Goal: Transaction & Acquisition: Subscribe to service/newsletter

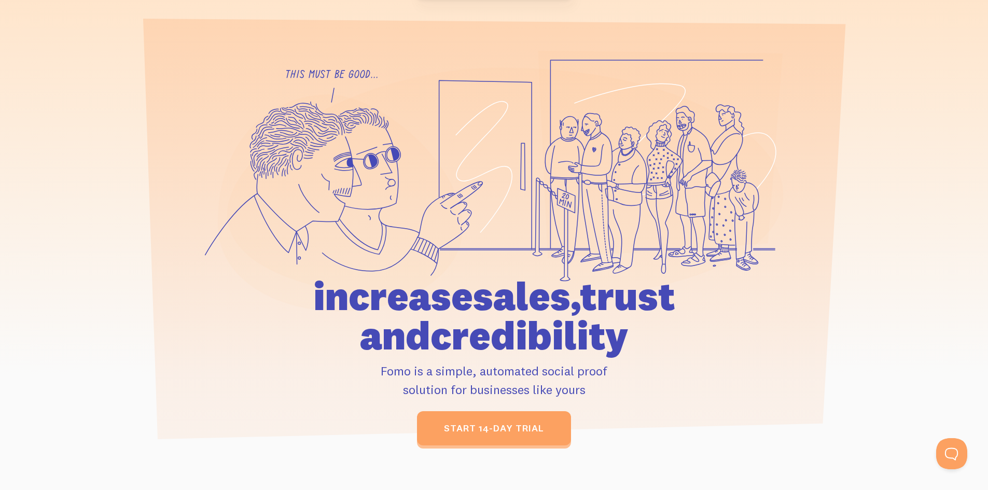
scroll to position [156, 0]
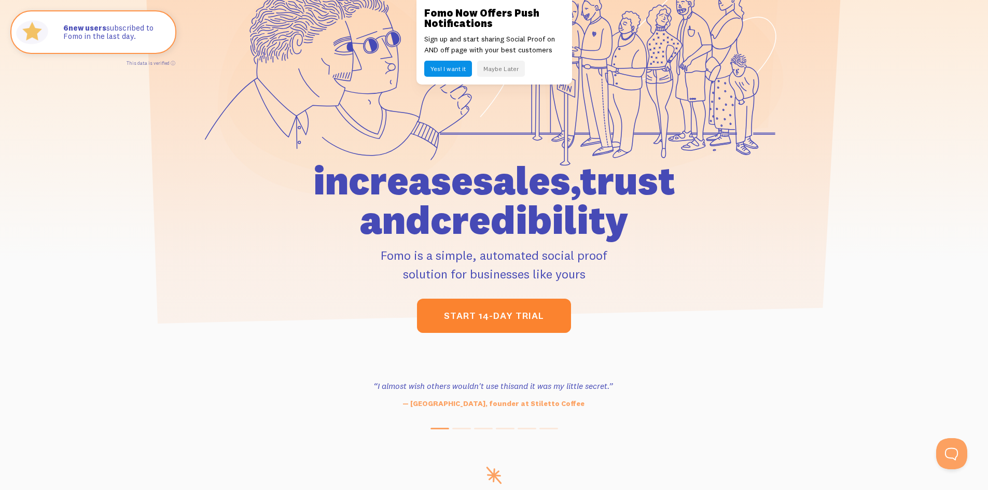
click at [489, 322] on link "start 14-day trial" at bounding box center [494, 316] width 154 height 34
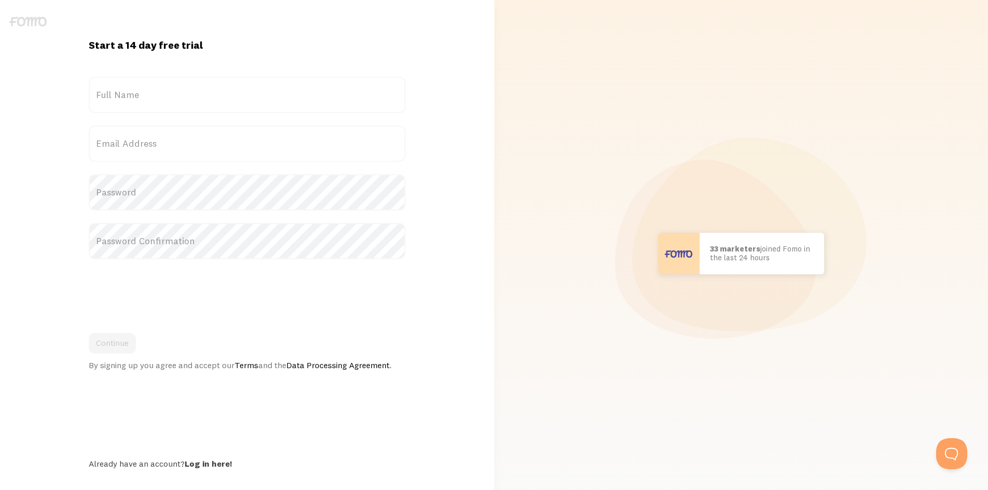
click at [163, 97] on label "Full Name" at bounding box center [247, 95] width 317 height 36
click at [163, 97] on input "Full Name" at bounding box center [247, 95] width 317 height 36
click at [112, 92] on label "Full Name" at bounding box center [247, 95] width 317 height 36
click at [112, 92] on input "Full Name" at bounding box center [247, 95] width 317 height 36
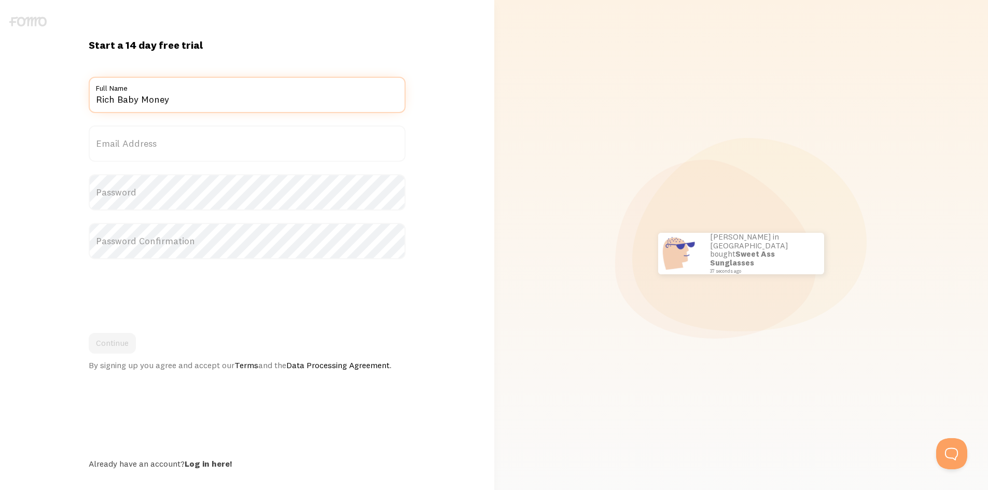
type input "Rich Baby Money"
click at [150, 152] on label "Email Address" at bounding box center [247, 144] width 317 height 36
click at [150, 152] on input "Email Address" at bounding box center [247, 144] width 317 height 36
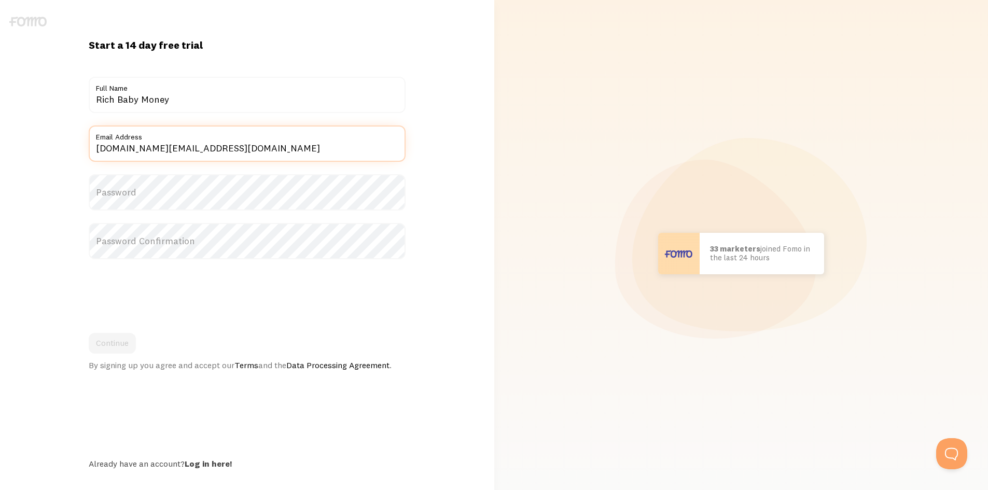
type input "richbabemoney.contact@gmail.com"
click at [152, 183] on label "Password" at bounding box center [247, 192] width 317 height 36
click at [179, 242] on label "Password Confirmation" at bounding box center [247, 241] width 317 height 36
click at [113, 352] on button "Continue" at bounding box center [112, 343] width 47 height 21
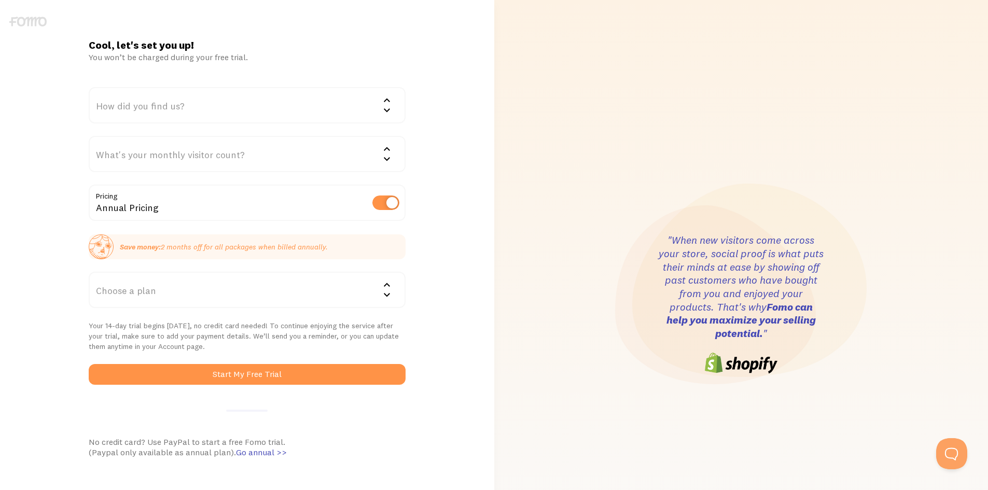
click at [166, 106] on div "How did you find us?" at bounding box center [247, 105] width 317 height 36
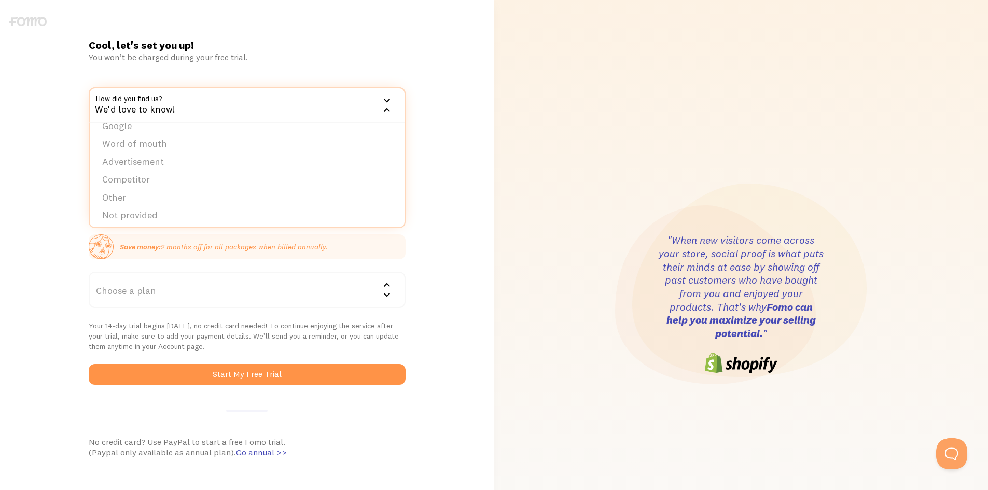
scroll to position [16, 0]
click at [137, 128] on li "Google" at bounding box center [247, 123] width 315 height 18
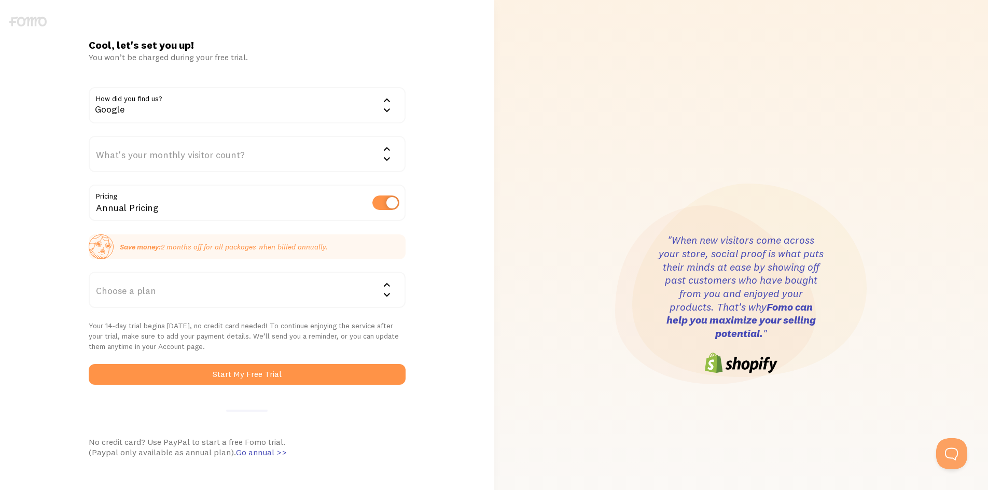
click at [155, 158] on div "What's your monthly visitor count?" at bounding box center [247, 154] width 317 height 36
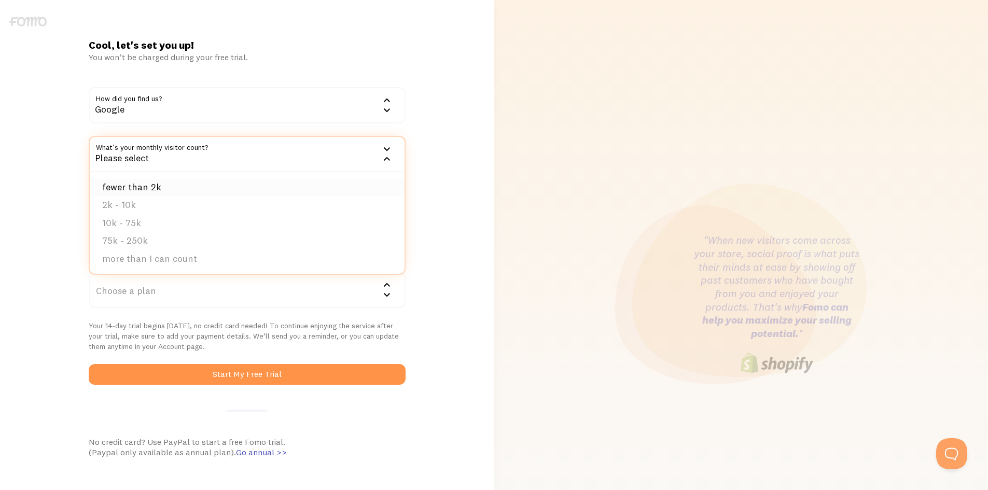
click at [171, 185] on li "fewer than 2k" at bounding box center [247, 187] width 315 height 18
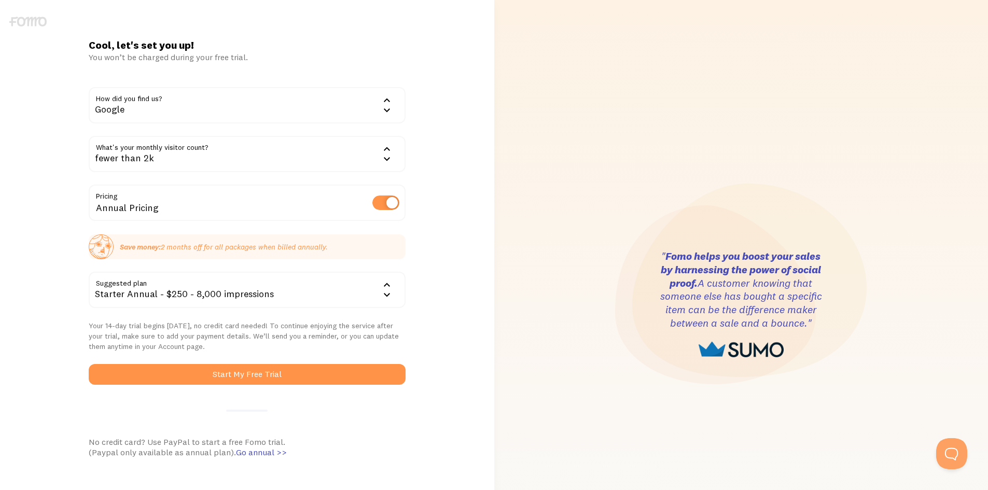
click at [378, 200] on label at bounding box center [385, 203] width 27 height 15
click at [378, 200] on input "checkbox" at bounding box center [385, 203] width 27 height 15
checkbox input "false"
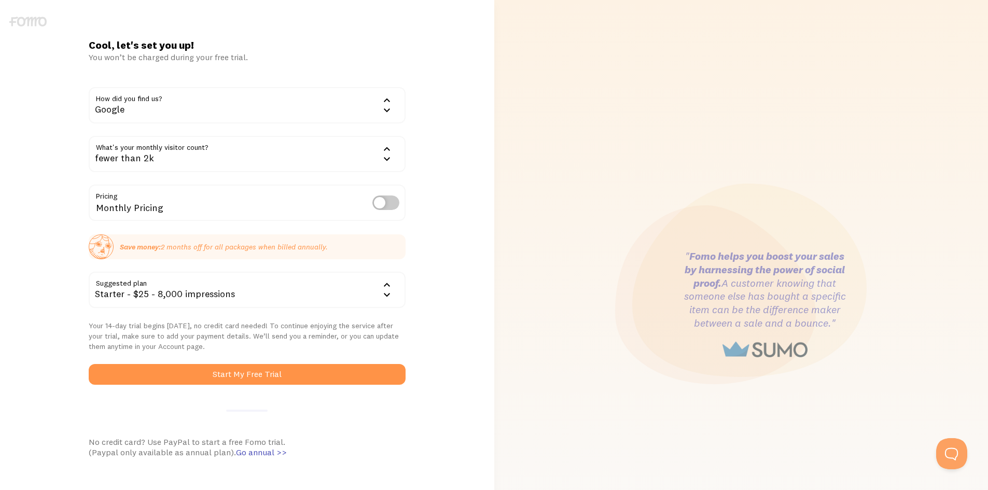
click at [381, 286] on div at bounding box center [387, 290] width 12 height 22
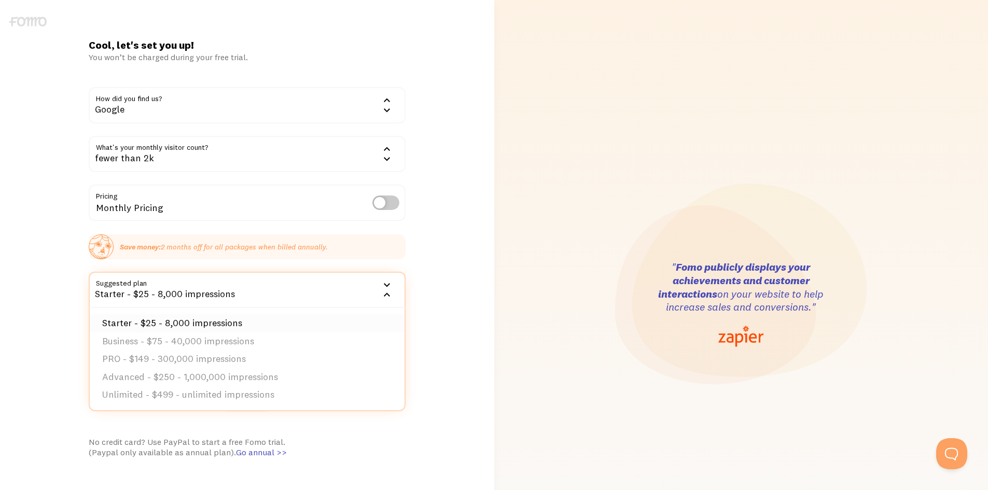
click at [180, 315] on li "Starter - $25 - 8,000 impressions" at bounding box center [247, 323] width 315 height 18
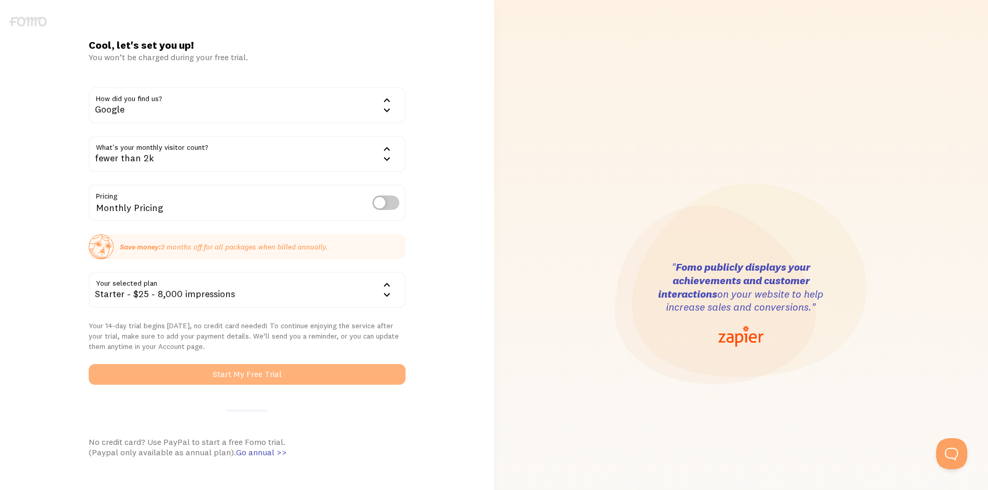
click at [279, 381] on button "Start My Free Trial" at bounding box center [247, 374] width 317 height 21
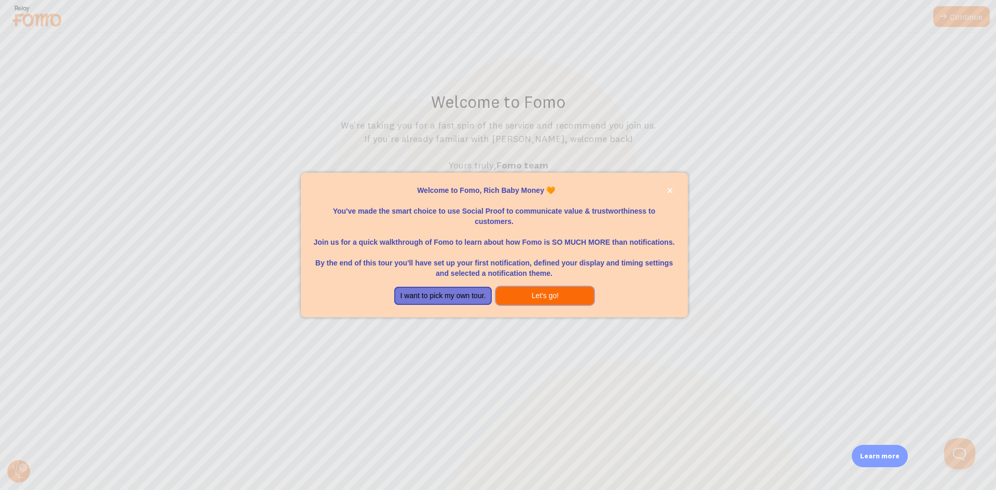
click at [529, 293] on button "Let's go!" at bounding box center [545, 296] width 98 height 19
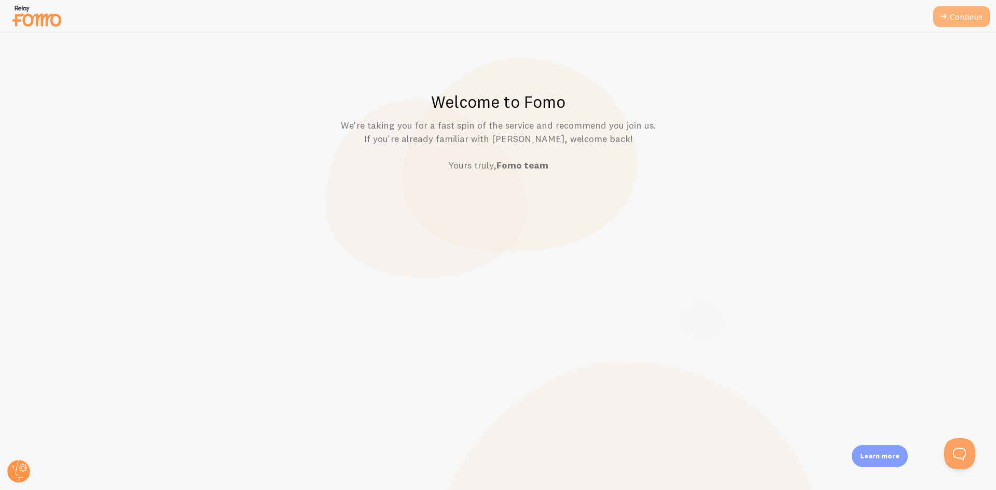
click at [959, 18] on link "Continue" at bounding box center [961, 16] width 57 height 21
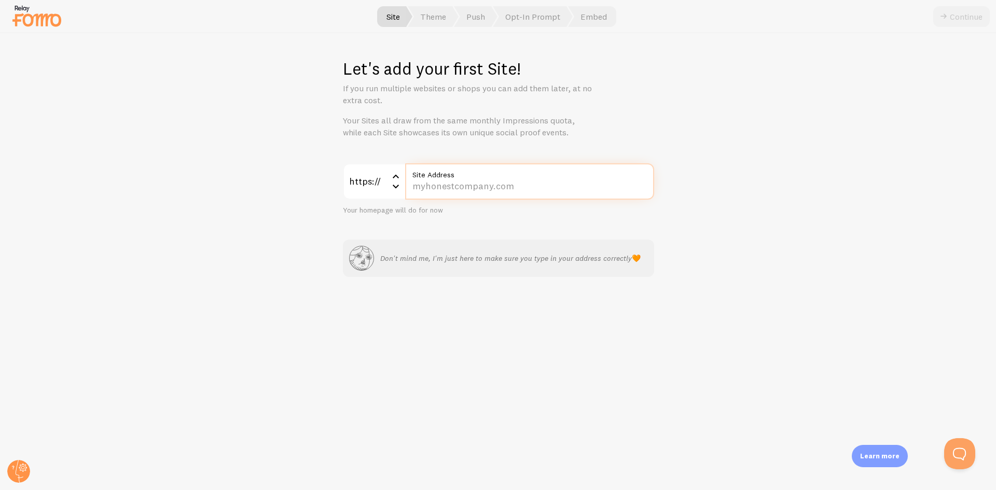
click at [465, 181] on input "Site Address" at bounding box center [529, 181] width 249 height 36
paste input "attractionmaphda.my.canva.site/herdream-academy-links"
type input "attractionmaphda.my.canva.site/herdream-academy-links"
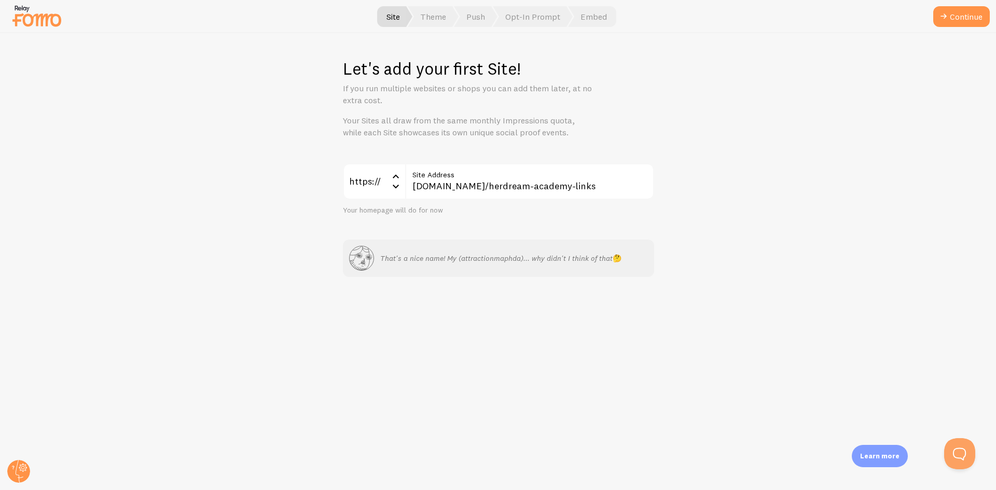
click at [699, 256] on div "Let's add your first Site! If you run multiple websites or shops you can add th…" at bounding box center [498, 261] width 995 height 457
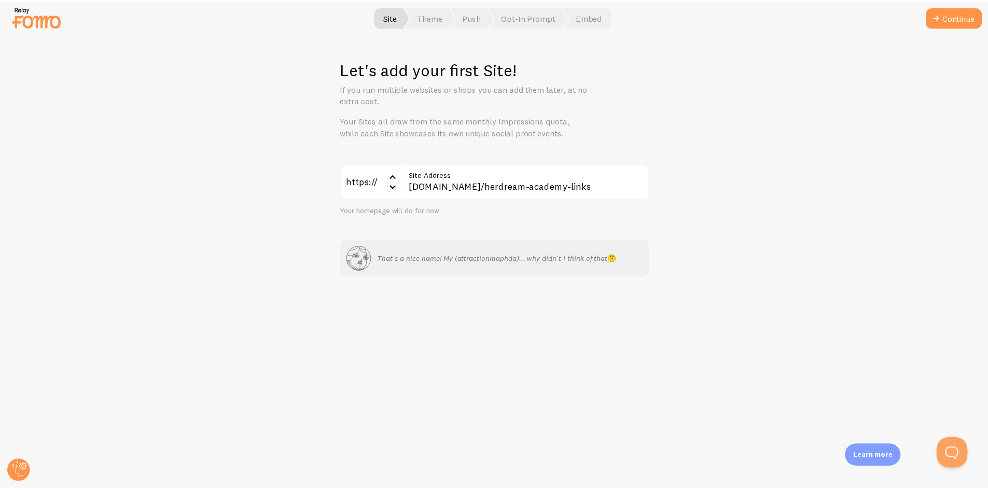
scroll to position [0, 0]
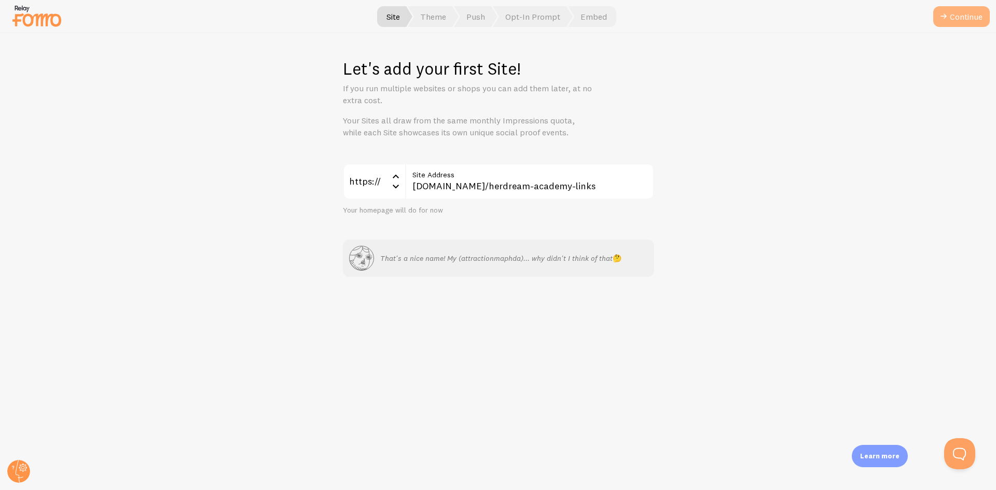
click at [962, 11] on button "Continue" at bounding box center [961, 16] width 57 height 21
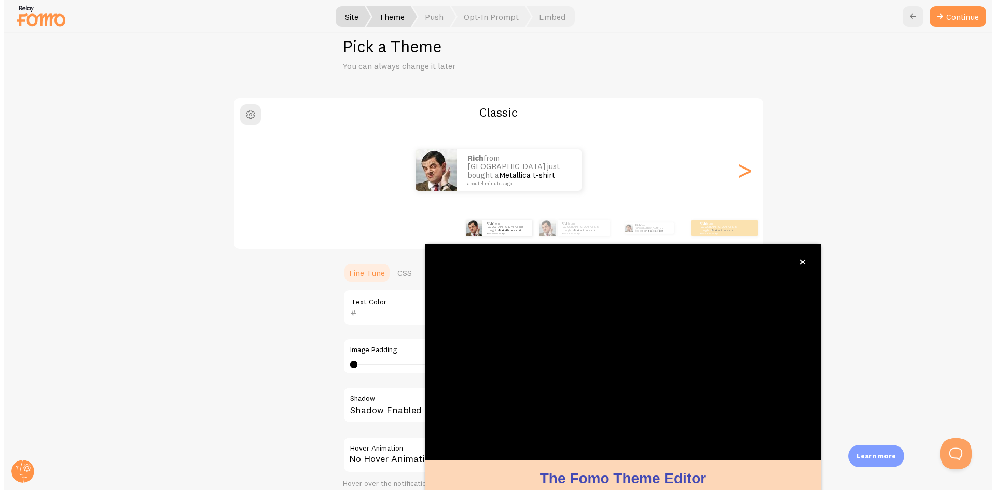
scroll to position [33, 0]
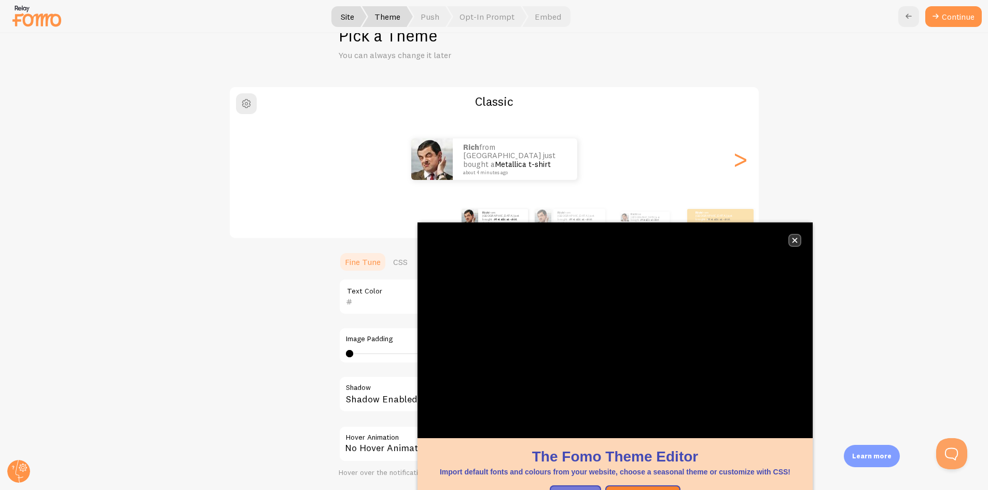
click at [794, 240] on icon "close," at bounding box center [794, 240] width 5 height 5
click at [791, 238] on button "close," at bounding box center [794, 240] width 11 height 11
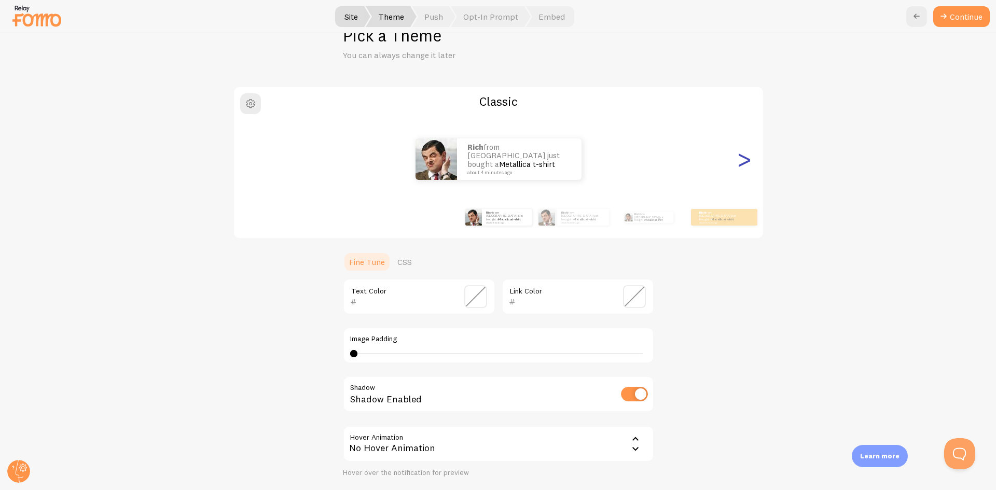
click at [743, 158] on div ">" at bounding box center [744, 159] width 12 height 75
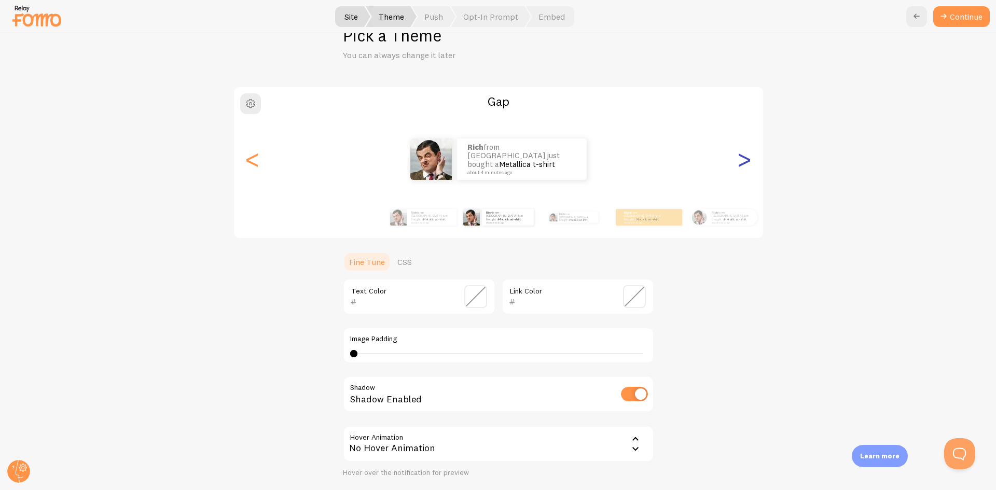
click at [743, 158] on div ">" at bounding box center [744, 159] width 12 height 75
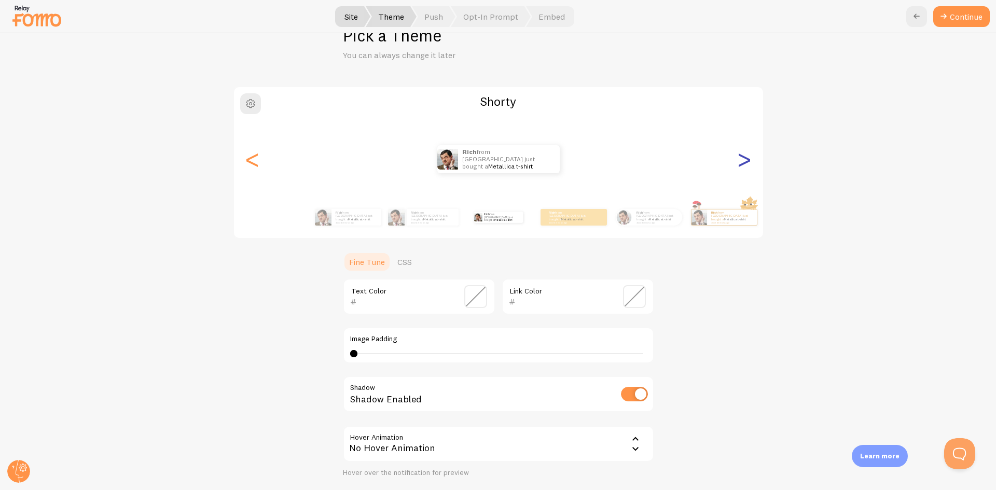
click at [743, 158] on div ">" at bounding box center [744, 159] width 12 height 75
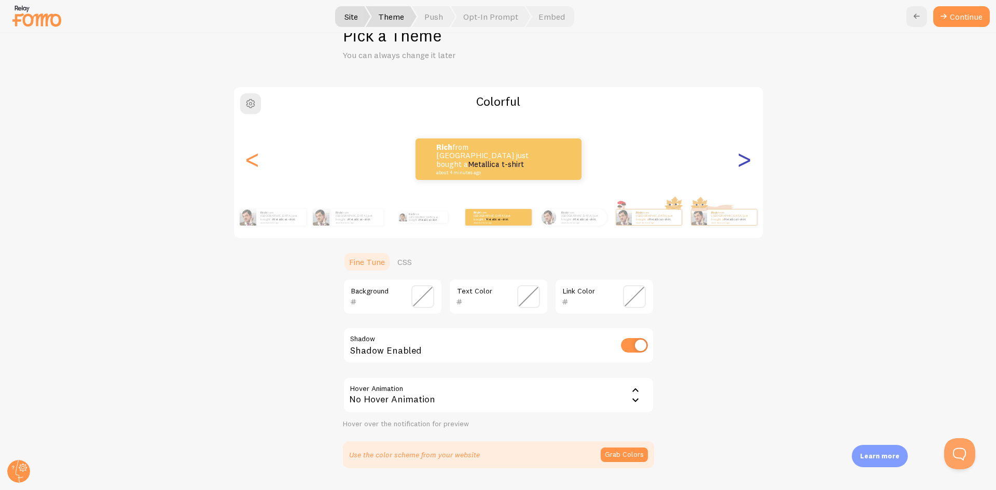
click at [743, 158] on div ">" at bounding box center [744, 159] width 12 height 75
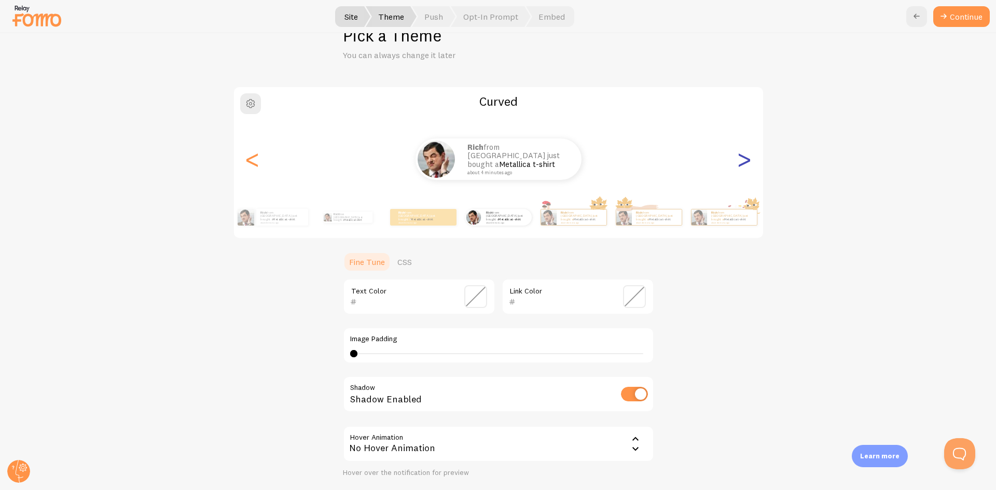
click at [743, 158] on div ">" at bounding box center [744, 159] width 12 height 75
type input "0"
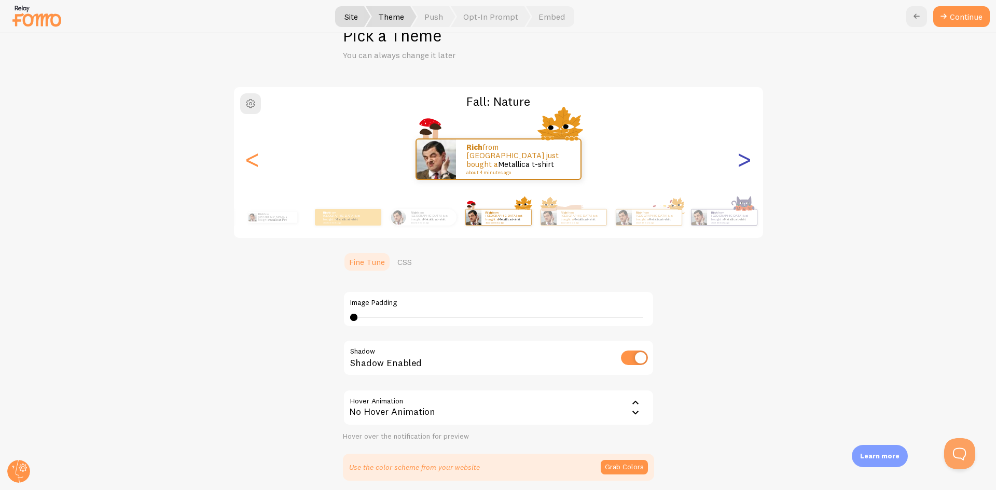
click at [743, 158] on div ">" at bounding box center [744, 159] width 12 height 75
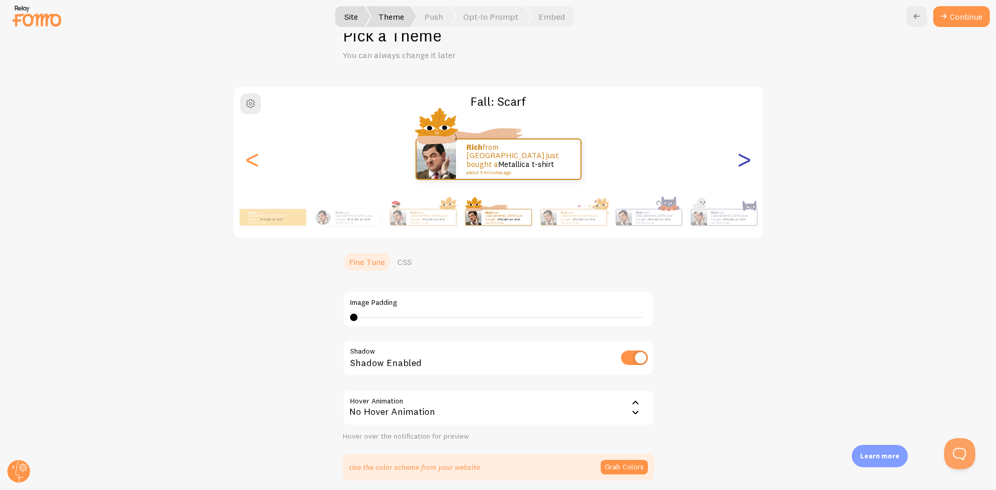
click at [743, 158] on div ">" at bounding box center [744, 159] width 12 height 75
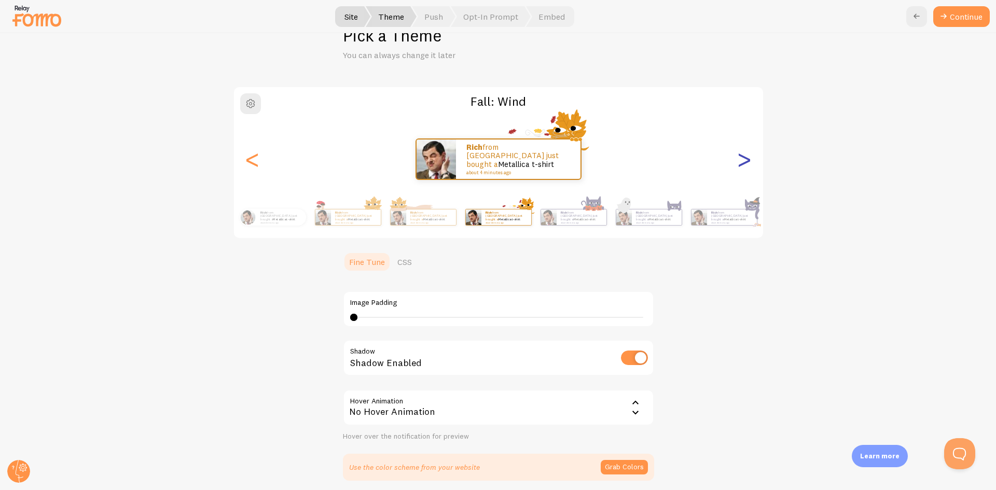
click at [743, 158] on div ">" at bounding box center [744, 159] width 12 height 75
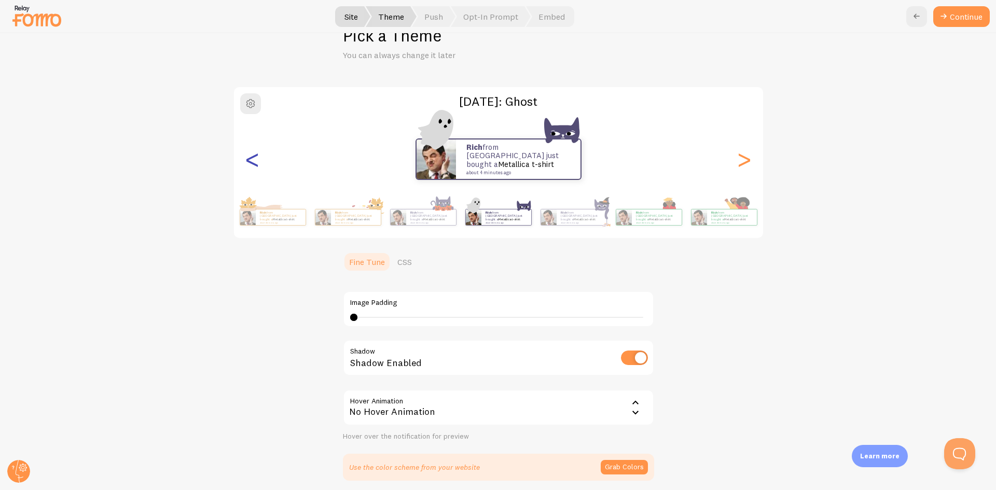
click at [250, 160] on div "<" at bounding box center [252, 159] width 12 height 75
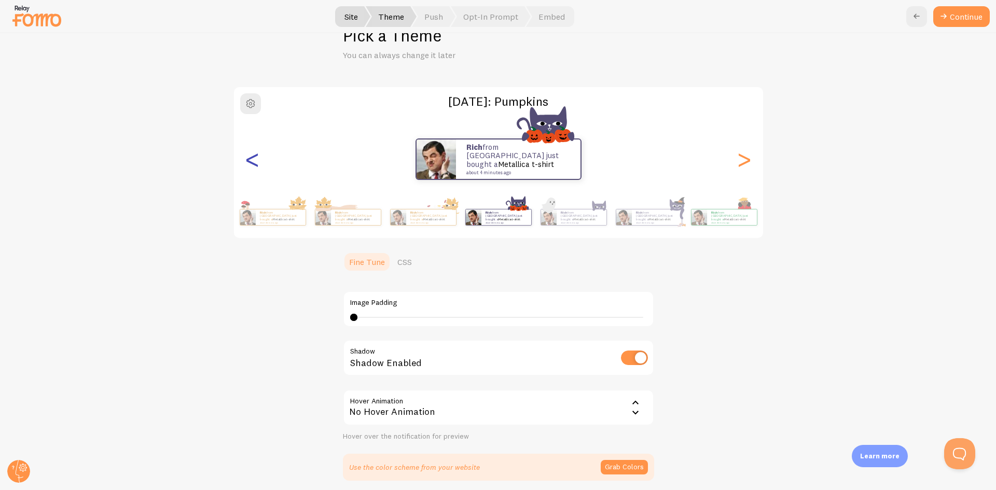
click at [250, 160] on div "<" at bounding box center [252, 159] width 12 height 75
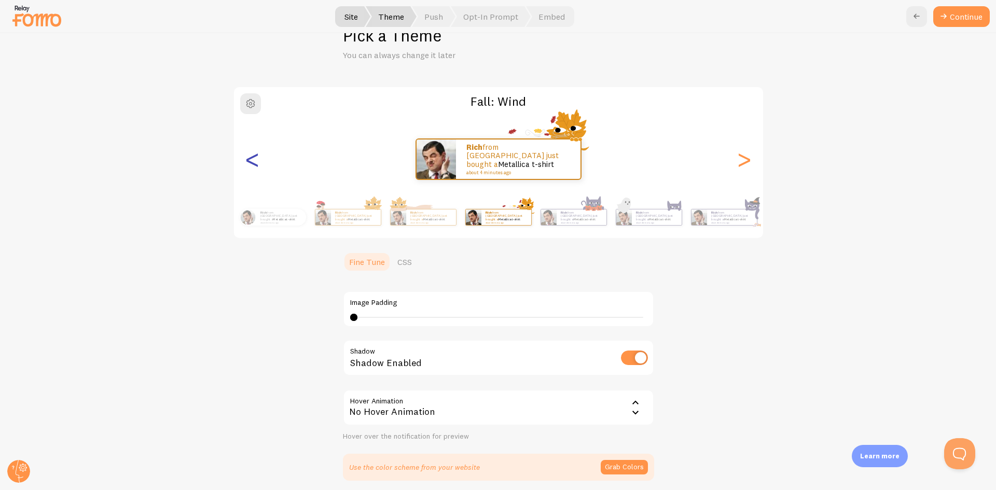
click at [250, 160] on div "<" at bounding box center [252, 159] width 12 height 75
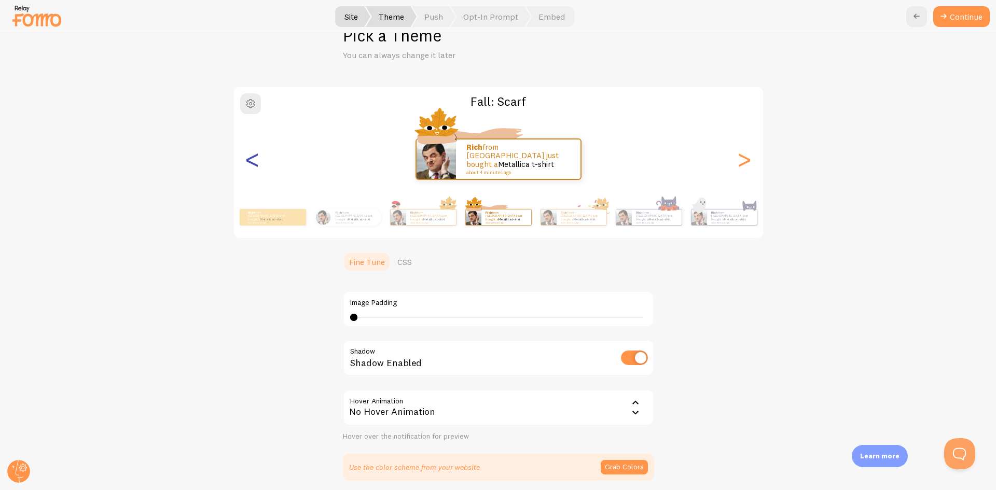
click at [250, 160] on div "<" at bounding box center [252, 159] width 12 height 75
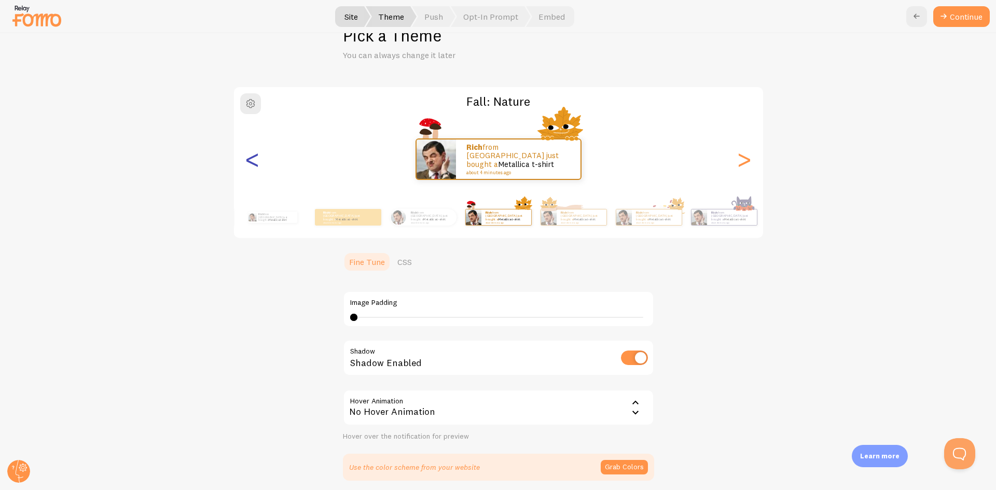
click at [250, 160] on div "<" at bounding box center [252, 159] width 12 height 75
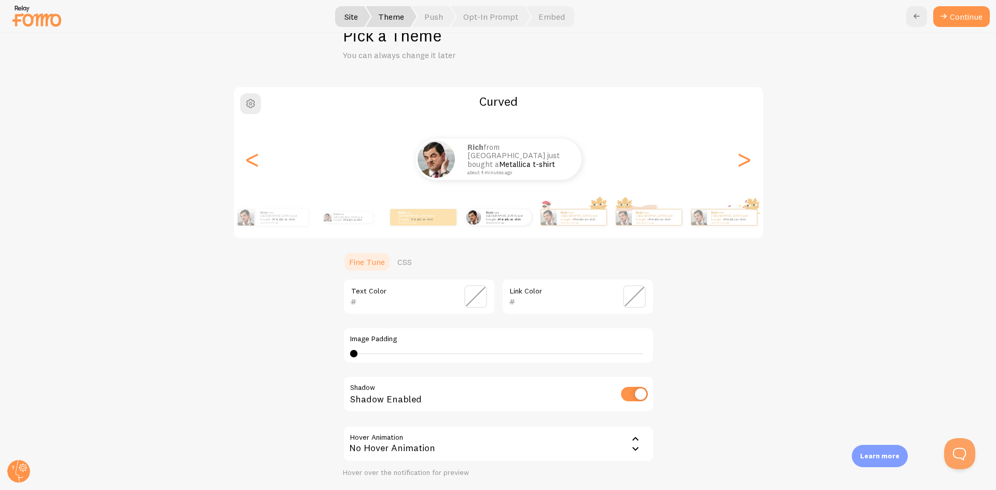
click at [467, 299] on span at bounding box center [475, 296] width 23 height 23
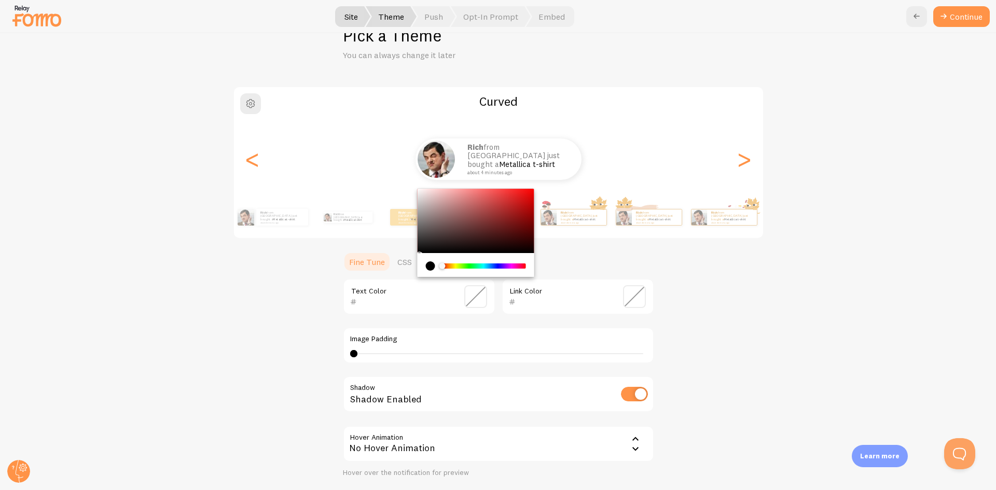
click at [447, 215] on div "Chrome color picker" at bounding box center [475, 221] width 117 height 64
type input "986C6C"
click at [612, 261] on ul "Fine Tune CSS" at bounding box center [498, 262] width 311 height 21
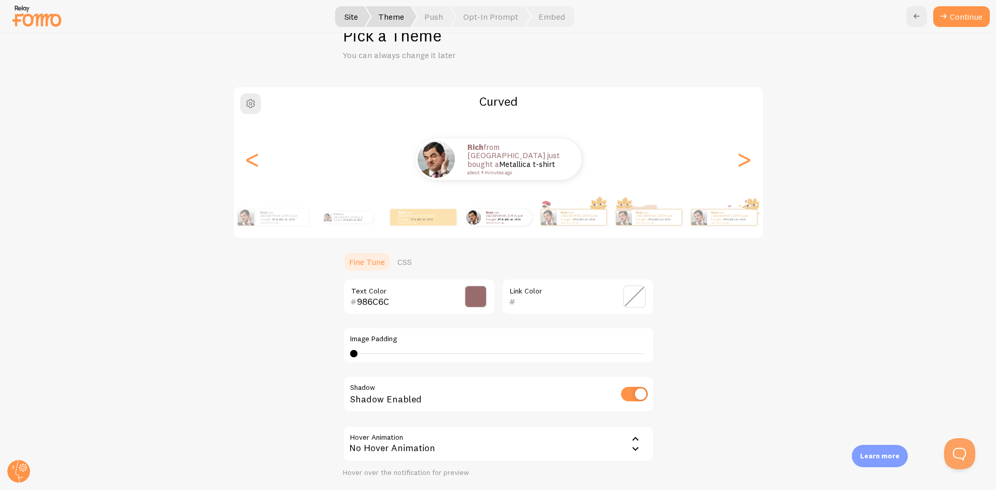
click at [637, 300] on span at bounding box center [634, 296] width 23 height 23
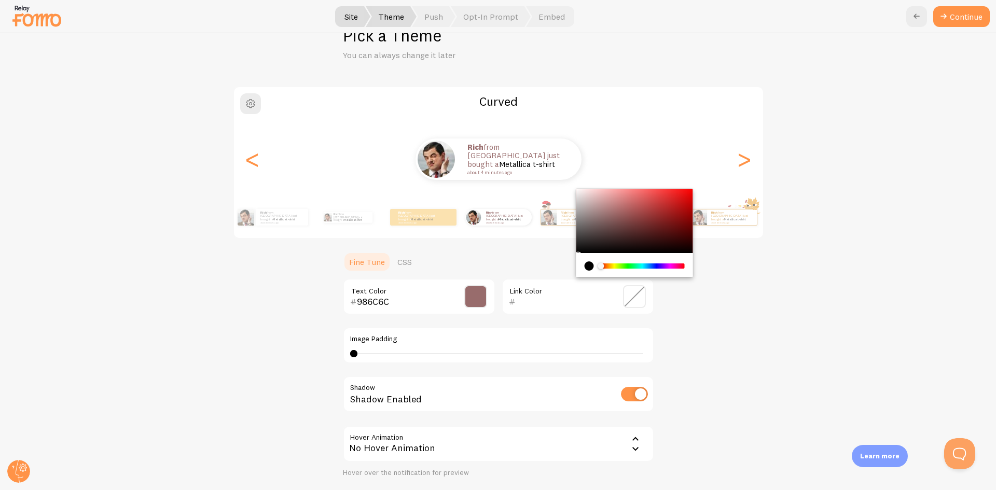
click at [609, 222] on div "Chrome color picker" at bounding box center [634, 221] width 117 height 64
click at [623, 232] on div "Chrome color picker" at bounding box center [634, 221] width 117 height 64
click at [666, 266] on div "Chrome color picker" at bounding box center [642, 265] width 82 height 5
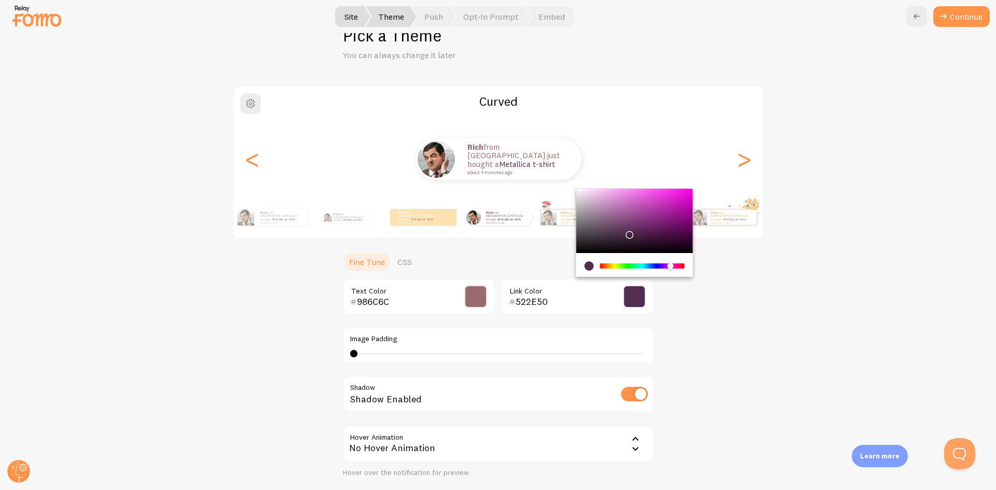
click at [635, 220] on div "Chrome color picker" at bounding box center [634, 221] width 117 height 64
click at [643, 268] on div "Chrome color picker" at bounding box center [642, 265] width 82 height 5
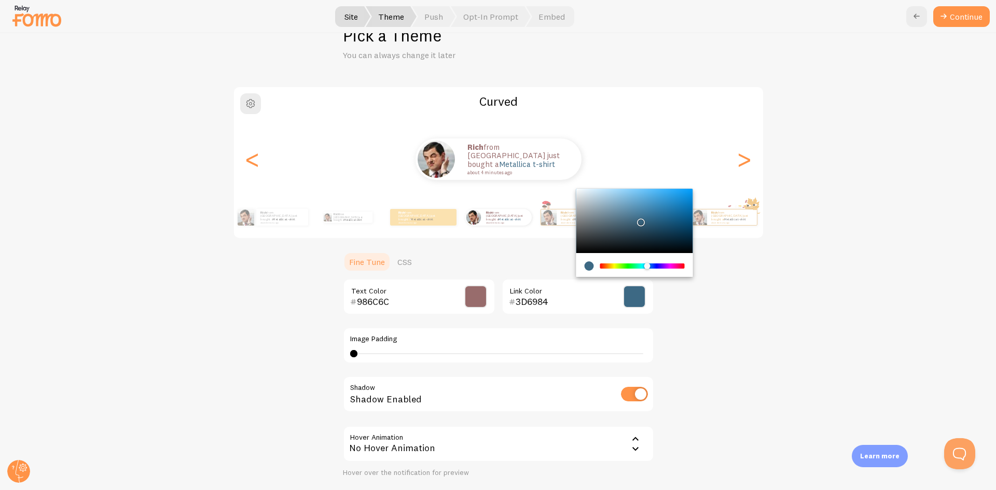
click at [644, 204] on div "Chrome color picker" at bounding box center [634, 221] width 117 height 64
click at [666, 205] on div "Chrome color picker" at bounding box center [634, 221] width 117 height 64
click at [676, 216] on div "Chrome color picker" at bounding box center [634, 221] width 117 height 64
type input "0F6192"
click at [740, 267] on div "Curved Rich from France just bought a Metallica t-shirt about 4 minutes ago Ric…" at bounding box center [497, 301] width 945 height 431
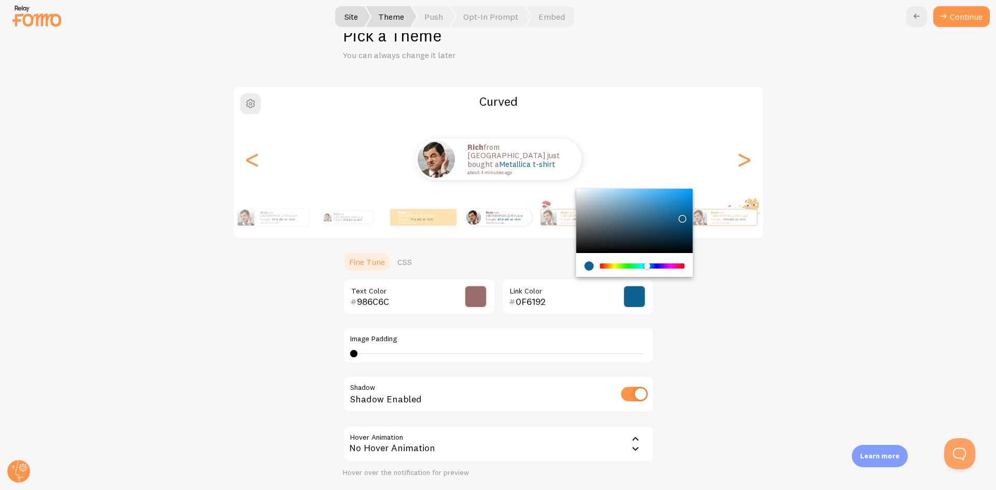
click at [732, 309] on div "Curved Rich from France just bought a Metallica t-shirt about 4 minutes ago Ric…" at bounding box center [497, 301] width 945 height 431
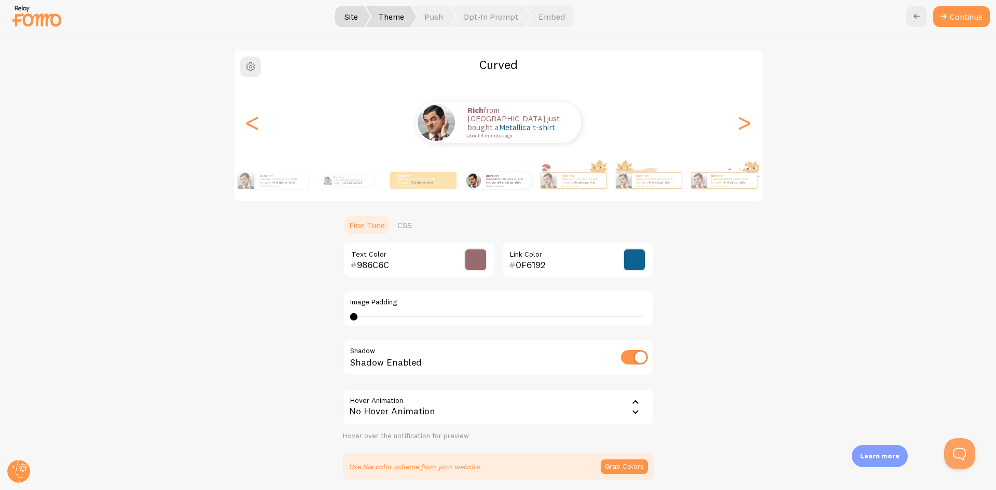
scroll to position [85, 0]
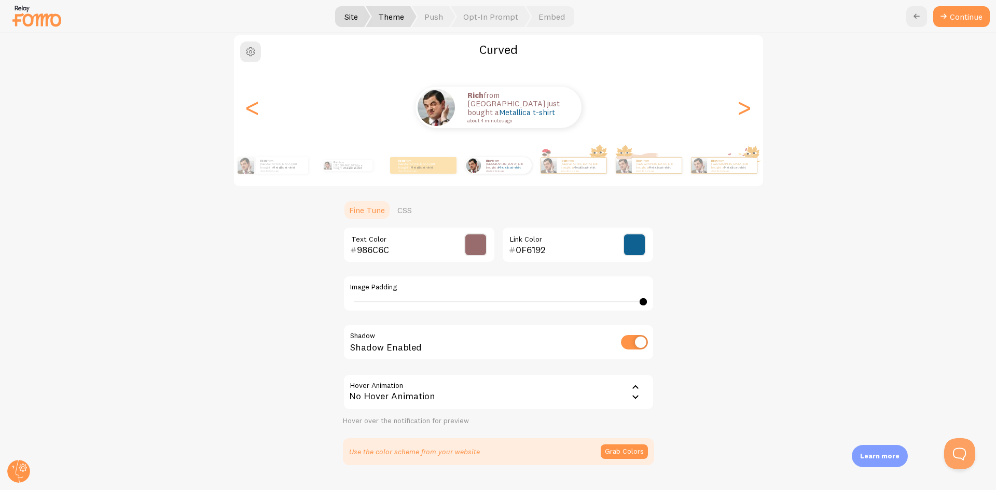
drag, startPoint x: 351, startPoint y: 300, endPoint x: 699, endPoint y: 312, distance: 348.7
click at [699, 312] on div "Curved Rich from France just bought a Metallica t-shirt about 4 minutes ago Ric…" at bounding box center [497, 249] width 945 height 431
click at [632, 300] on div "40" at bounding box center [498, 302] width 297 height 8
drag, startPoint x: 635, startPoint y: 299, endPoint x: 608, endPoint y: 302, distance: 27.1
click at [608, 302] on div "39" at bounding box center [498, 302] width 297 height 8
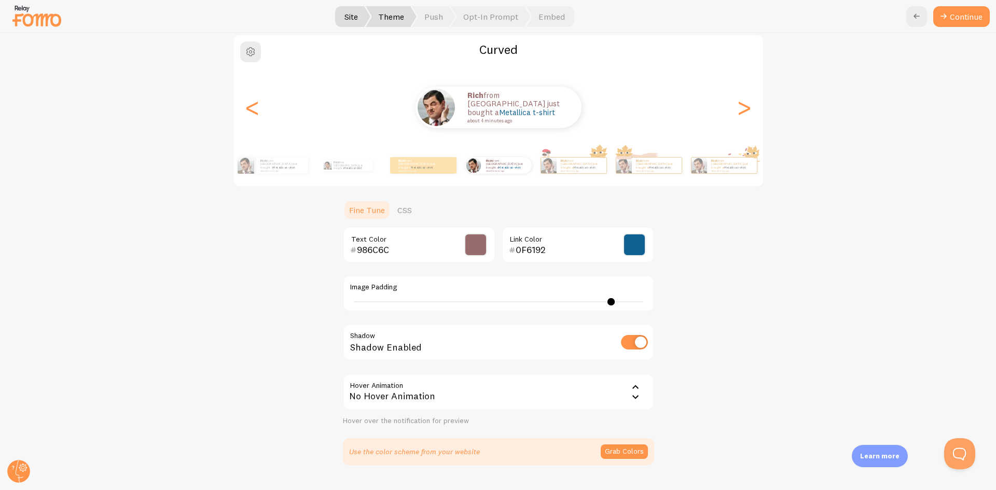
click at [608, 302] on div "36" at bounding box center [498, 301] width 289 height 1
type input "36"
click at [638, 340] on input "checkbox" at bounding box center [634, 342] width 27 height 15
click at [639, 341] on input "checkbox" at bounding box center [634, 342] width 27 height 15
checkbox input "true"
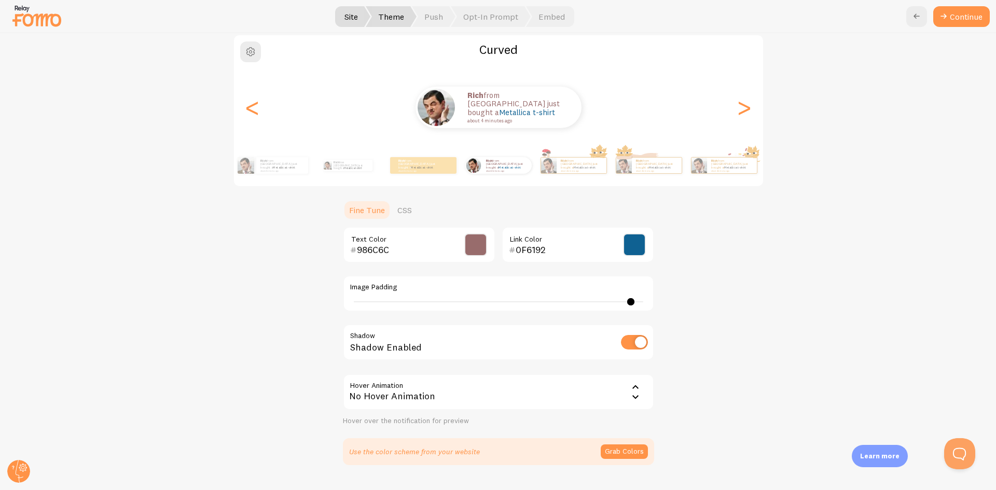
type input "40"
drag, startPoint x: 608, startPoint y: 300, endPoint x: 667, endPoint y: 309, distance: 59.3
click at [667, 309] on div "Curved Rich from France just bought a Metallica t-shirt about 4 minutes ago Ric…" at bounding box center [497, 249] width 945 height 431
click at [741, 304] on div "Curved Rich from France just bought a Metallica t-shirt about 4 minutes ago Ric…" at bounding box center [497, 249] width 945 height 431
click at [423, 390] on div "No Hover Animation" at bounding box center [498, 392] width 311 height 36
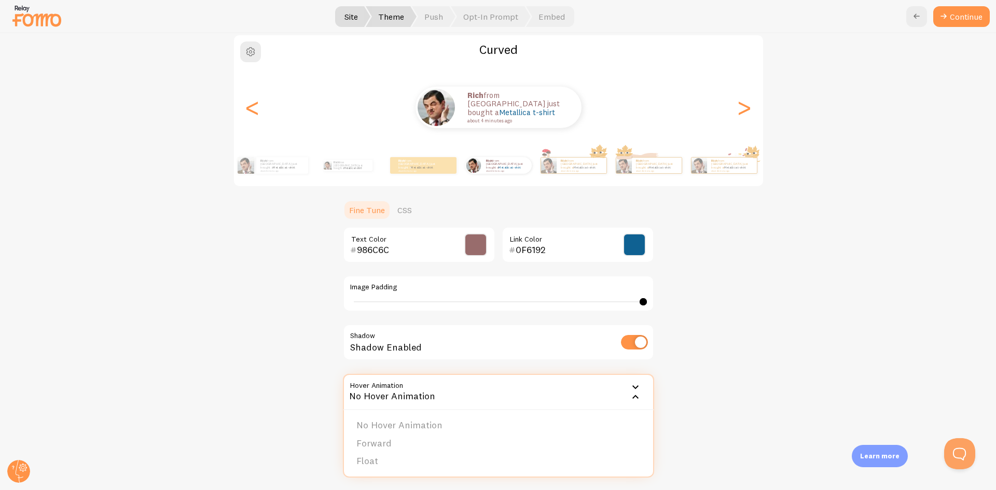
scroll to position [172, 0]
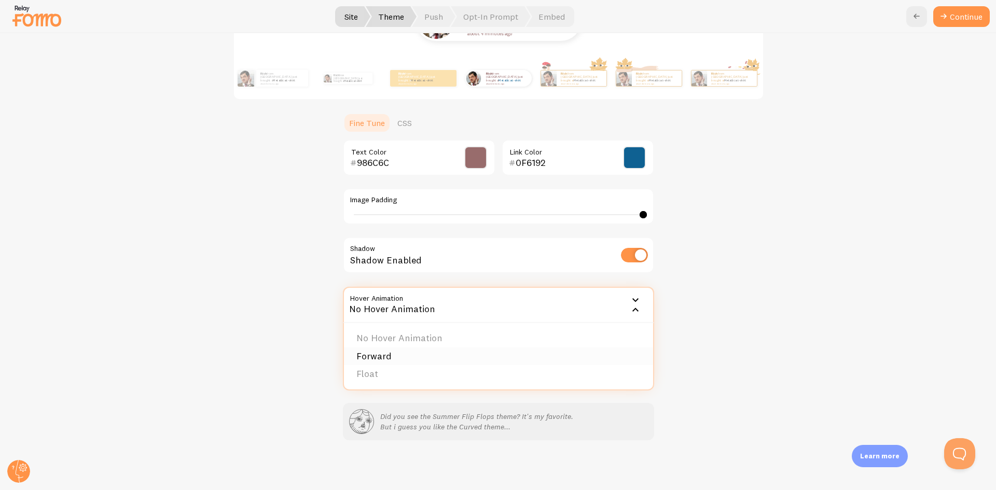
click at [382, 353] on li "Forward" at bounding box center [498, 356] width 309 height 18
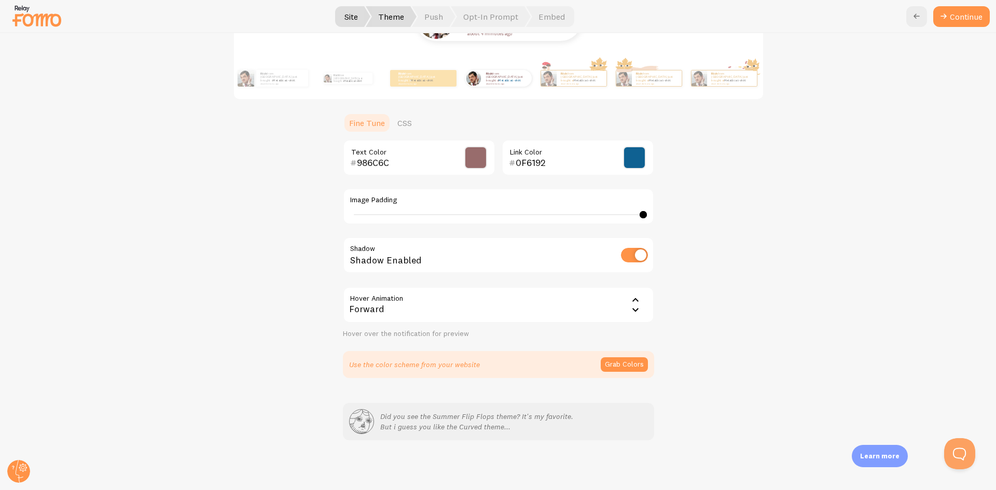
click at [386, 301] on div "Forward" at bounding box center [498, 305] width 311 height 36
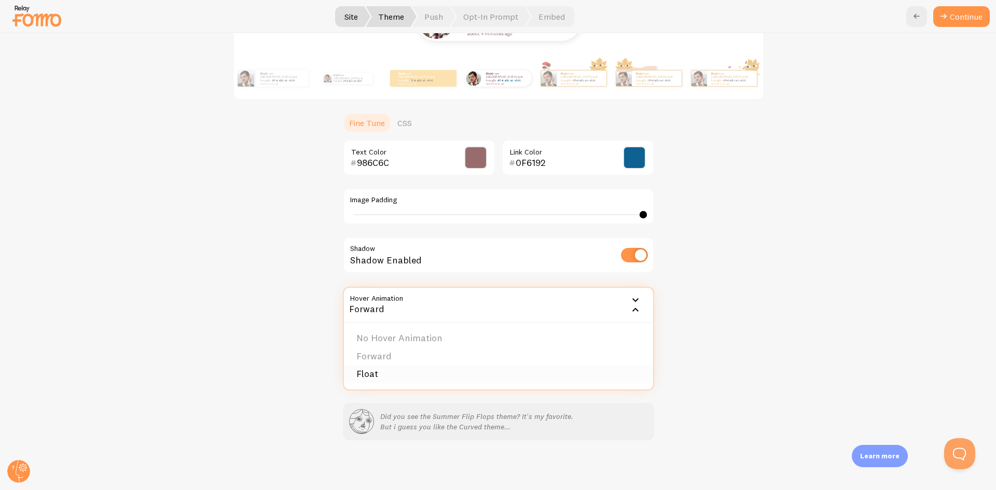
click at [385, 370] on li "Float" at bounding box center [498, 374] width 309 height 18
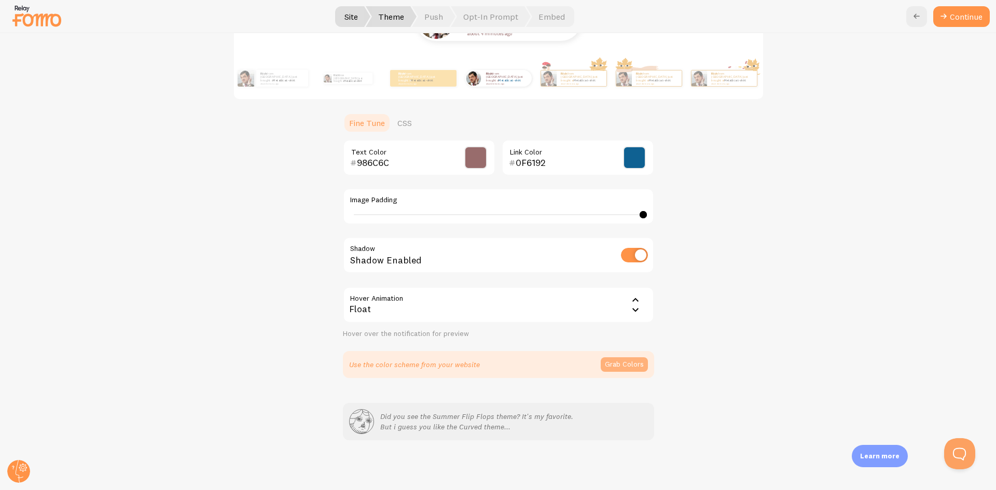
click at [612, 366] on button "Grab Colors" at bounding box center [624, 364] width 47 height 15
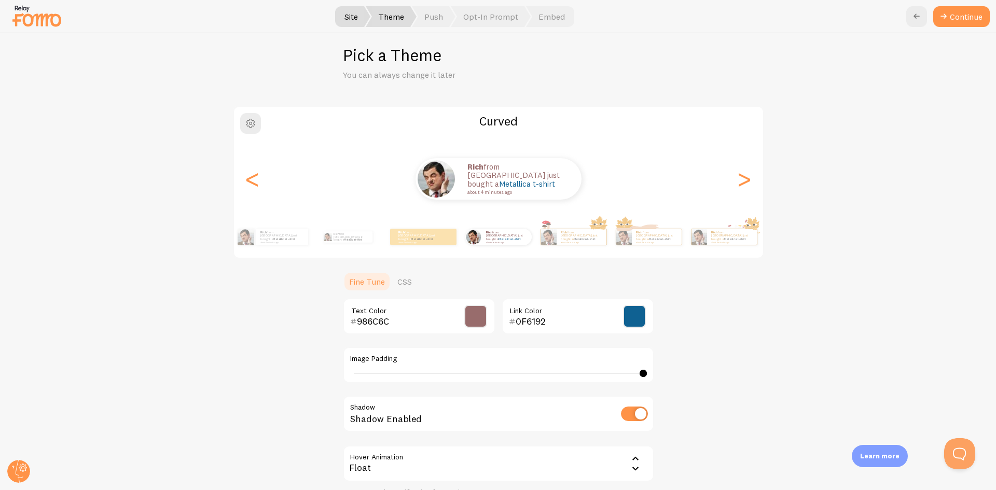
scroll to position [12, 0]
click at [955, 24] on button "Continue" at bounding box center [961, 16] width 57 height 21
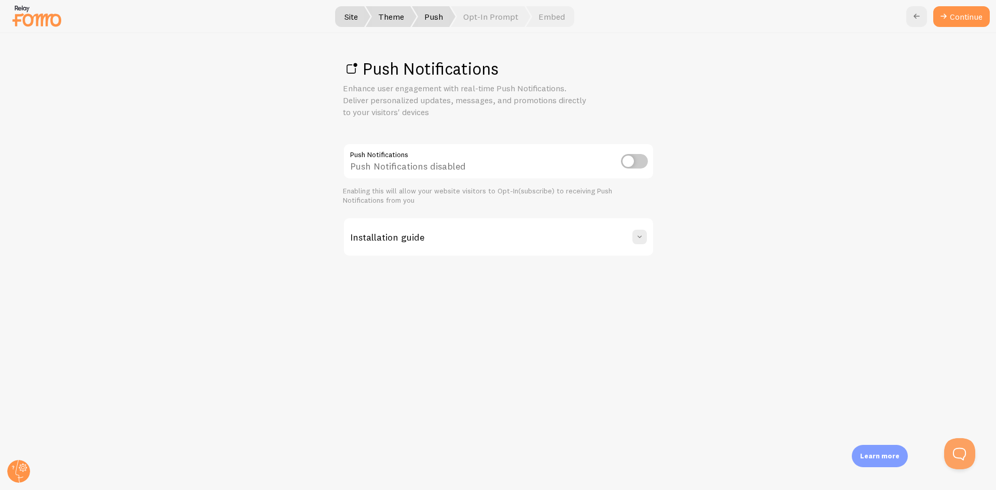
click at [627, 161] on input "checkbox" at bounding box center [634, 161] width 27 height 15
checkbox input "true"
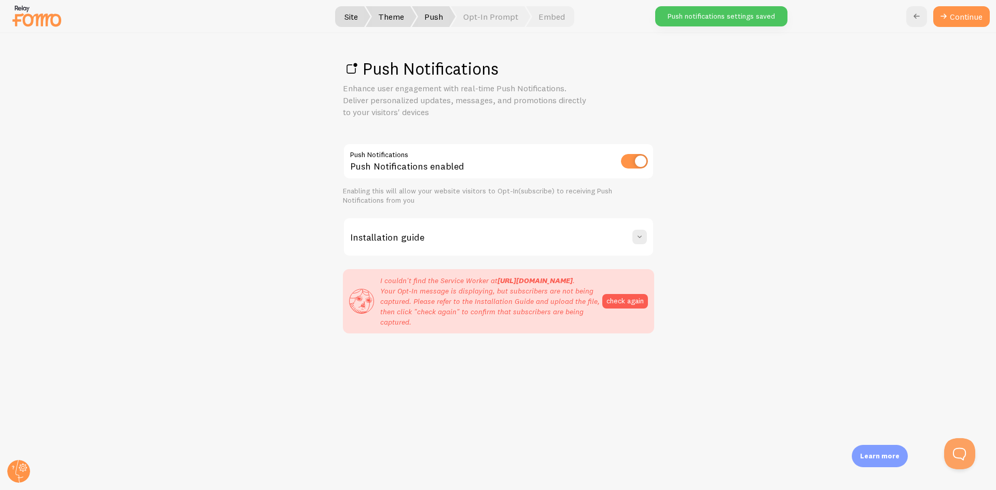
click at [398, 231] on h3 "Installation guide" at bounding box center [387, 237] width 74 height 12
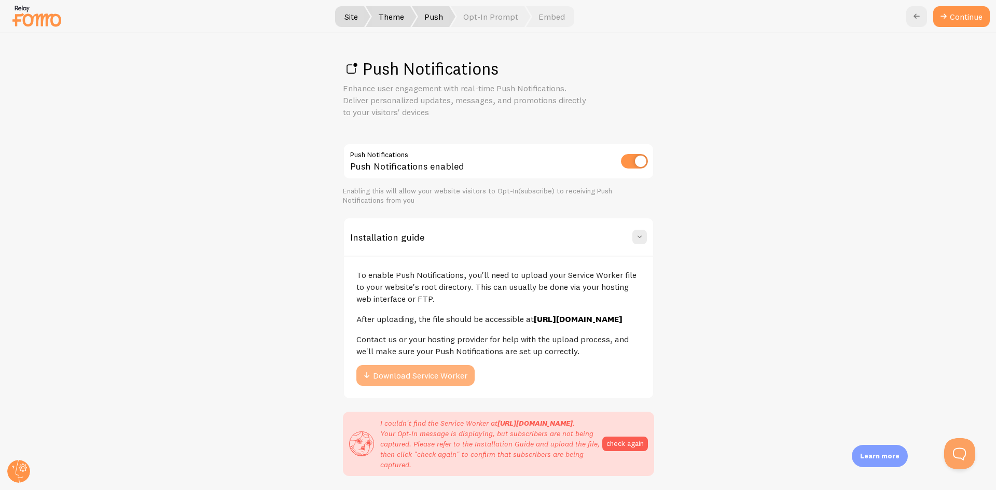
click at [425, 386] on button "Download Service Worker" at bounding box center [415, 375] width 118 height 21
click at [436, 386] on button "Download Service Worker" at bounding box center [415, 375] width 118 height 21
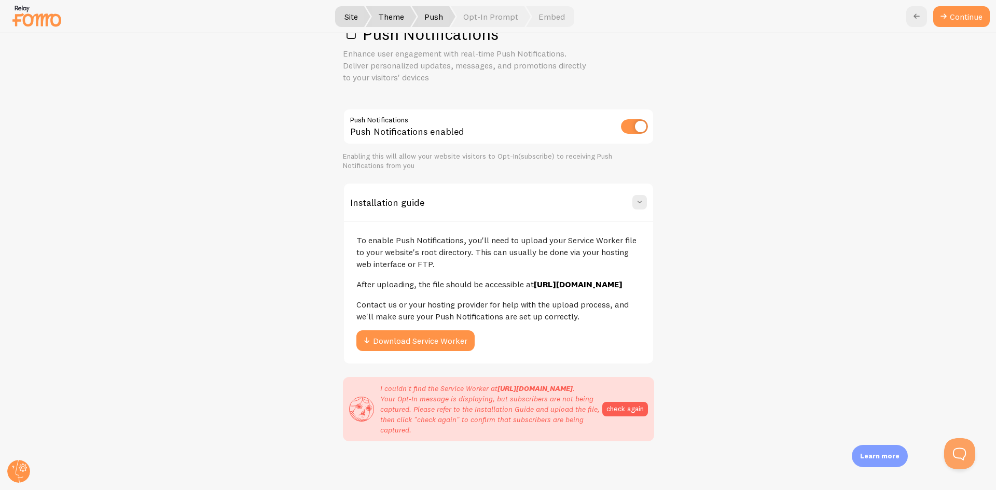
scroll to position [80, 0]
click at [621, 401] on button "check again" at bounding box center [625, 408] width 46 height 15
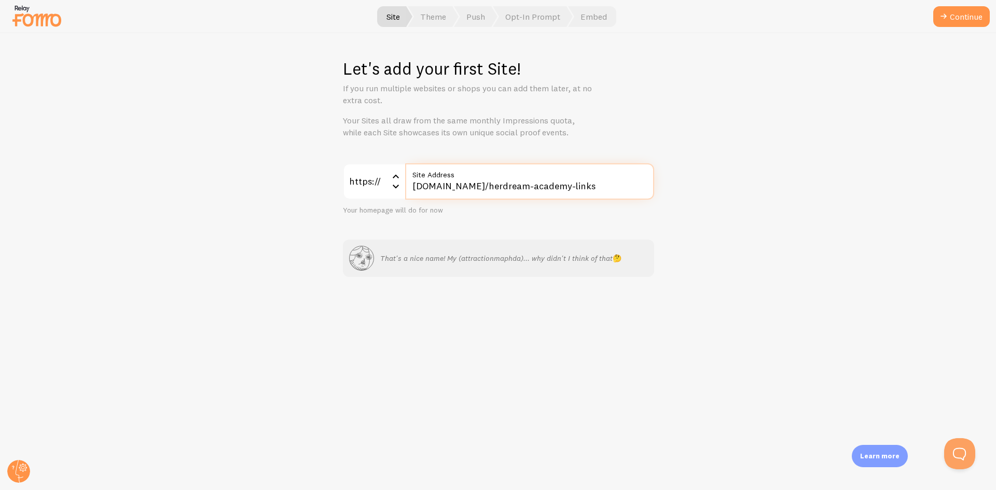
drag, startPoint x: 644, startPoint y: 186, endPoint x: 260, endPoint y: 185, distance: 383.8
click at [260, 185] on div "Let's add your first Site! If you run multiple websites or shops you can add th…" at bounding box center [498, 261] width 995 height 457
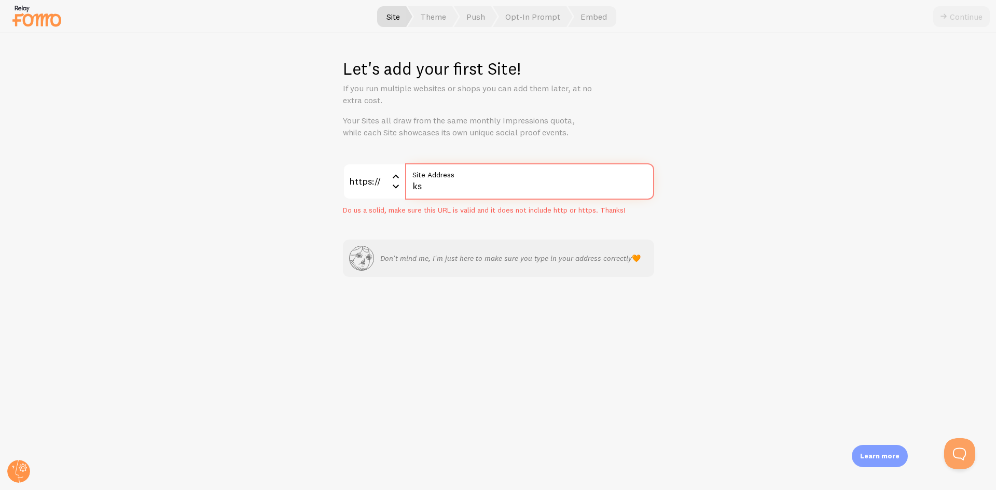
type input "ks"
click at [534, 180] on label "Site Address" at bounding box center [529, 172] width 249 height 18
click at [534, 180] on input "ks" at bounding box center [529, 181] width 249 height 36
drag, startPoint x: 517, startPoint y: 193, endPoint x: 331, endPoint y: 189, distance: 185.2
click at [331, 189] on div "Let's add your first Site! If you run multiple websites or shops you can add th…" at bounding box center [498, 261] width 995 height 457
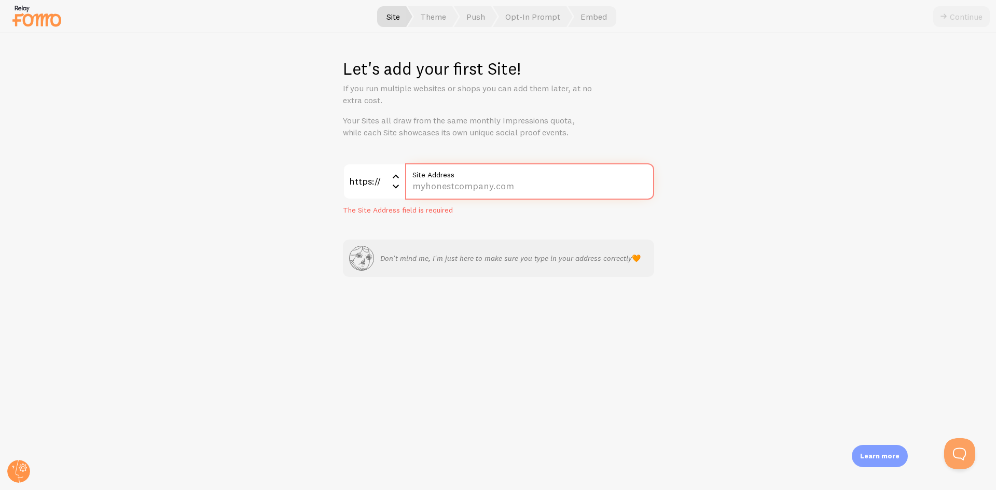
paste input "herdreamacademy.systeme.io/1c53adeb"
type input "herdreamacademy.systeme.io/1c53adeb"
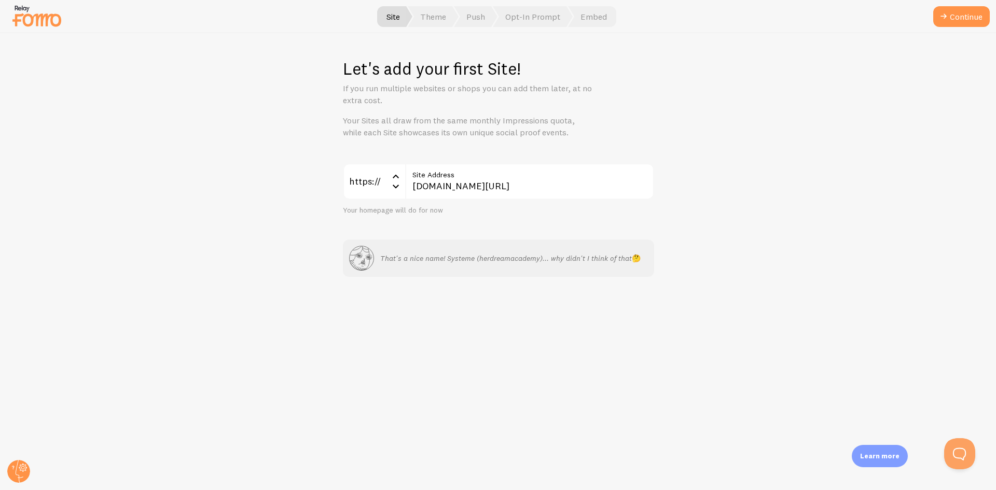
click at [689, 214] on div "Let's add your first Site! If you run multiple websites or shops you can add th…" at bounding box center [498, 261] width 995 height 457
click at [958, 21] on button "Continue" at bounding box center [961, 16] width 57 height 21
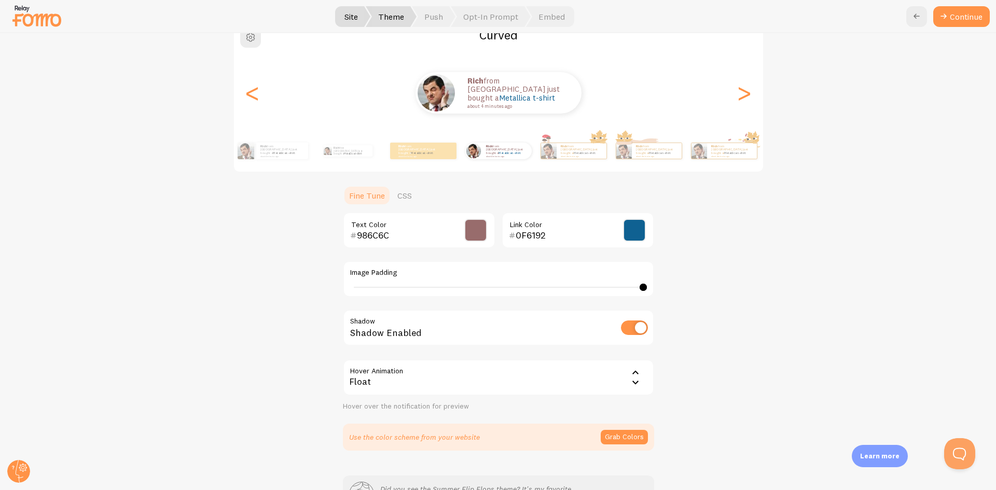
scroll to position [172, 0]
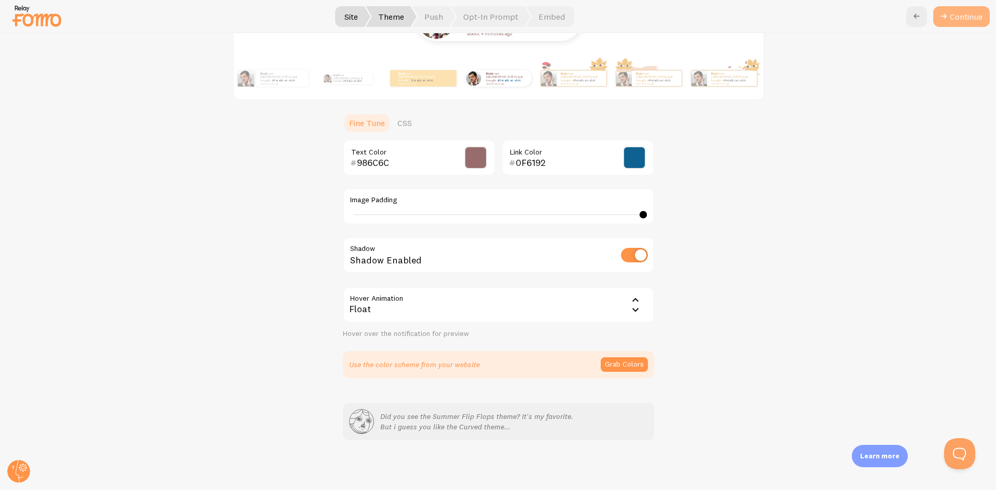
click at [951, 11] on button "Continue" at bounding box center [961, 16] width 57 height 21
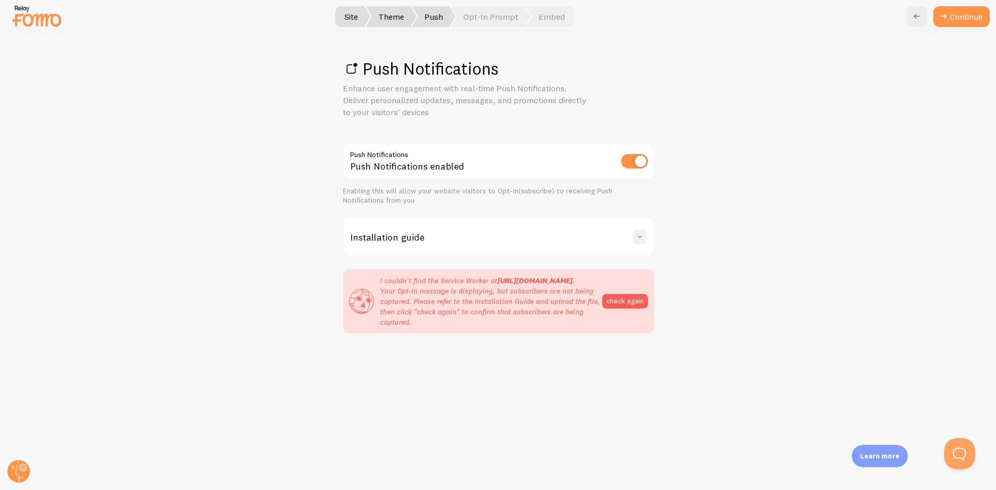
click at [638, 240] on span at bounding box center [639, 237] width 10 height 10
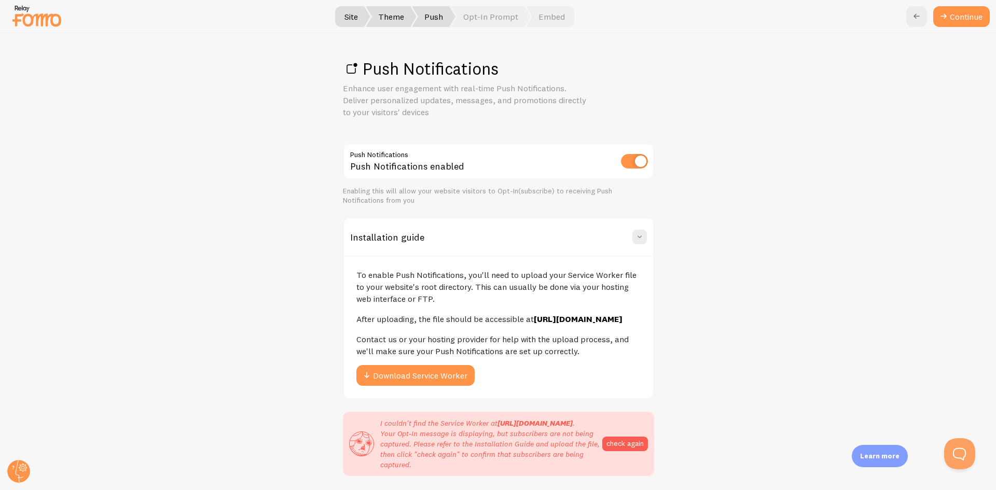
scroll to position [80, 0]
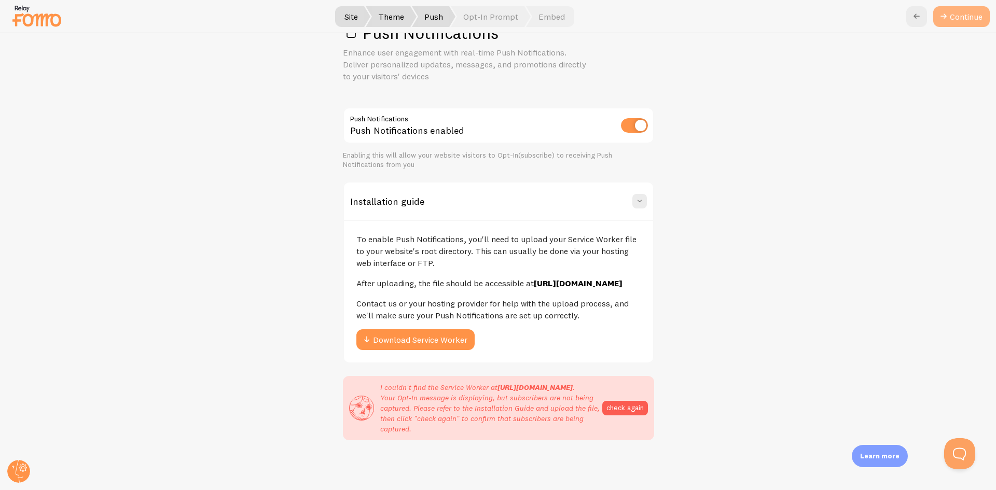
click at [952, 9] on link "Continue" at bounding box center [961, 16] width 57 height 21
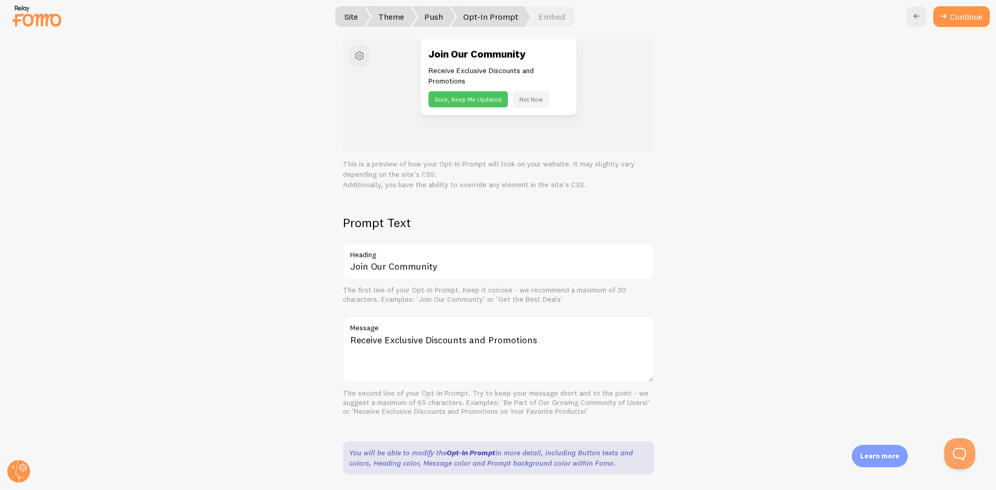
scroll to position [138, 0]
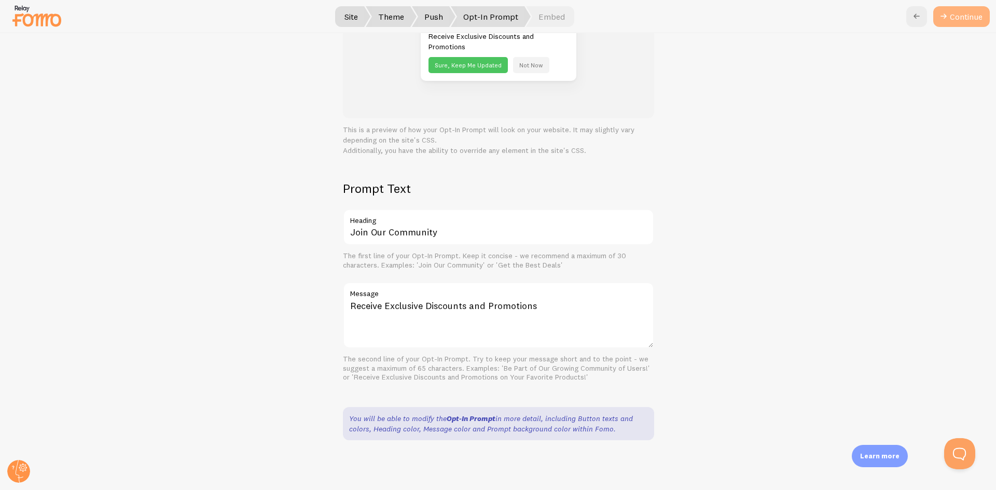
click at [958, 17] on button "Continue" at bounding box center [961, 16] width 57 height 21
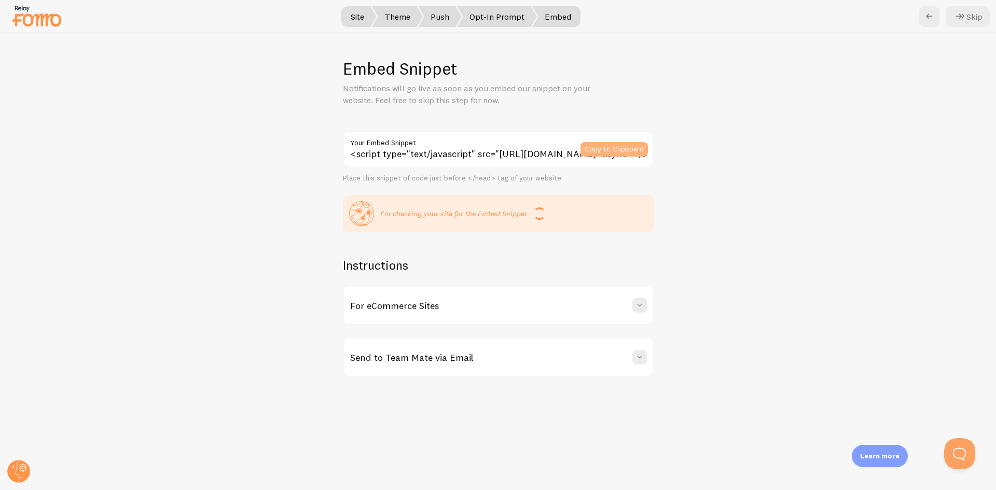
click at [596, 148] on button "Copy to Clipboard" at bounding box center [613, 149] width 67 height 15
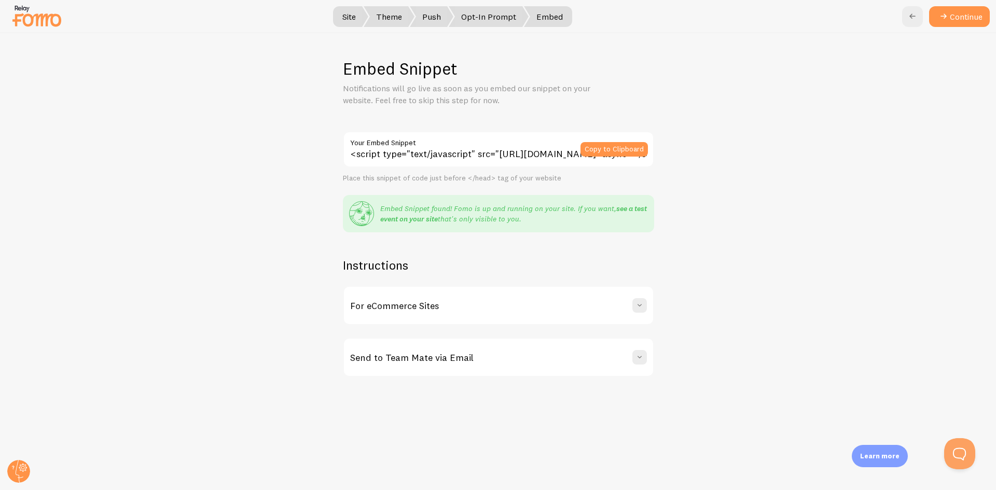
click at [408, 221] on link "see a test event on your site" at bounding box center [513, 214] width 267 height 20
click at [937, 17] on icon at bounding box center [943, 16] width 12 height 12
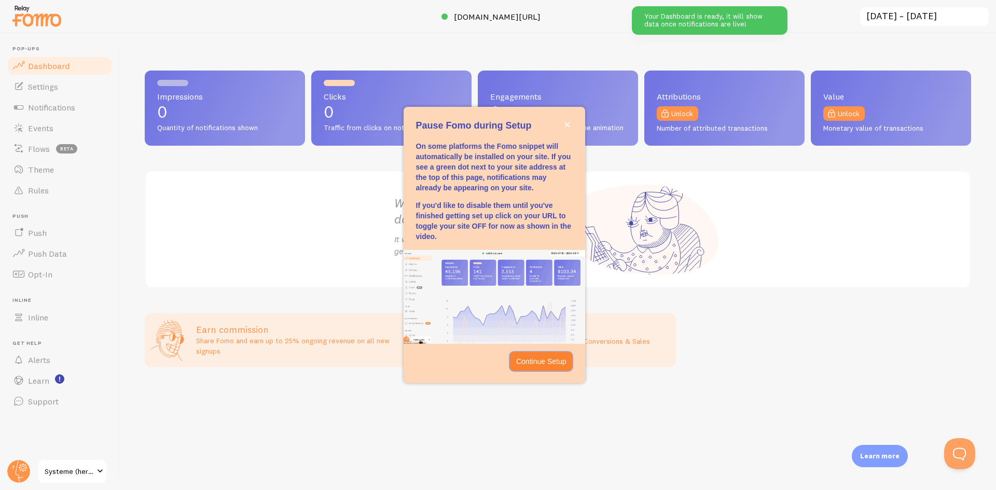
click at [567, 366] on button "Continue Setup" at bounding box center [541, 361] width 63 height 19
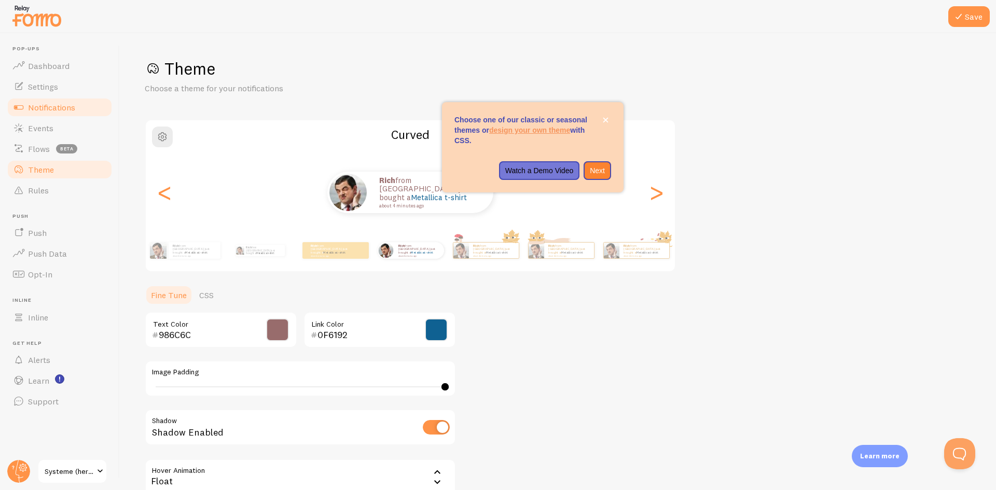
click at [58, 104] on span "Notifications" at bounding box center [51, 107] width 47 height 10
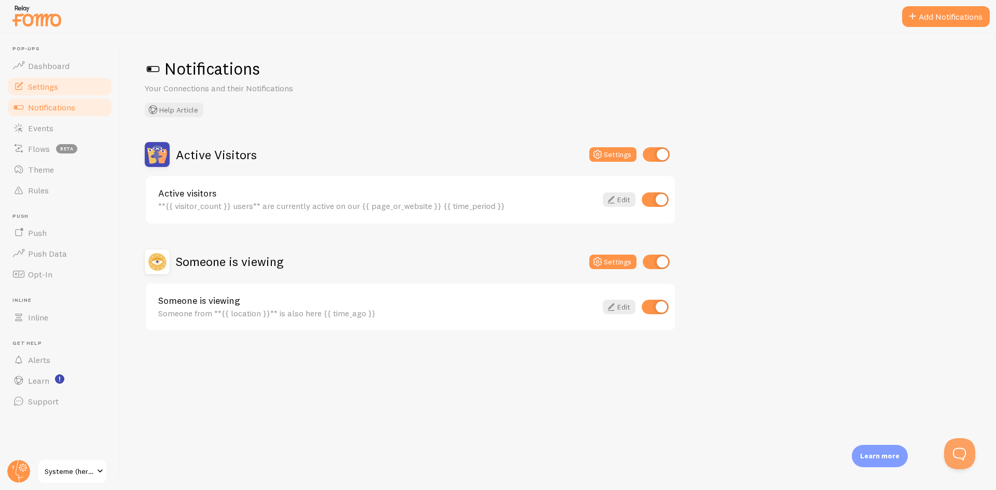
click at [55, 81] on span "Settings" at bounding box center [43, 86] width 30 height 10
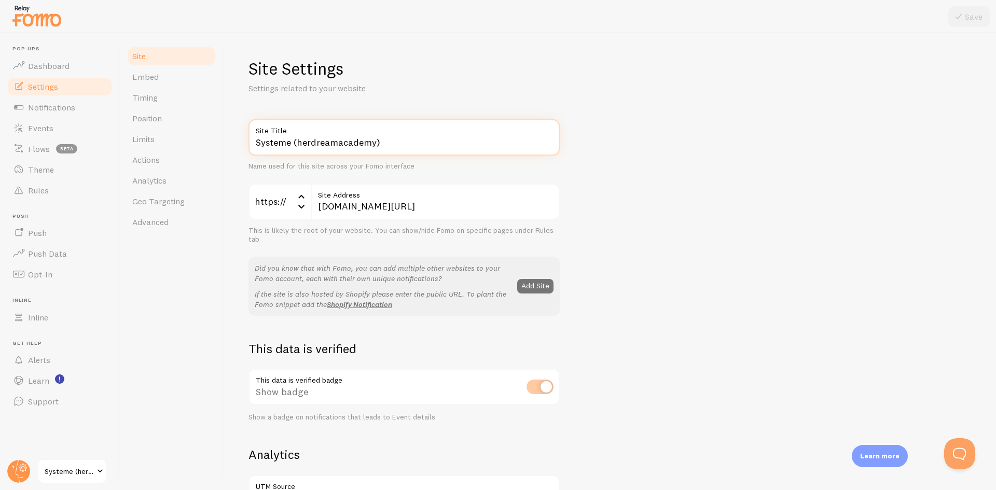
click at [415, 141] on input "Systeme (herdreamacademy)" at bounding box center [403, 137] width 311 height 36
drag, startPoint x: 415, startPoint y: 141, endPoint x: 233, endPoint y: 150, distance: 182.3
click at [233, 150] on div "Site Settings Settings related to your website Systeme (herdreamacademy) Site T…" at bounding box center [610, 261] width 772 height 457
click at [438, 160] on div "Systeme (herdreamacademy) Site Title Name used for this site across your Fomo i…" at bounding box center [403, 145] width 311 height 52
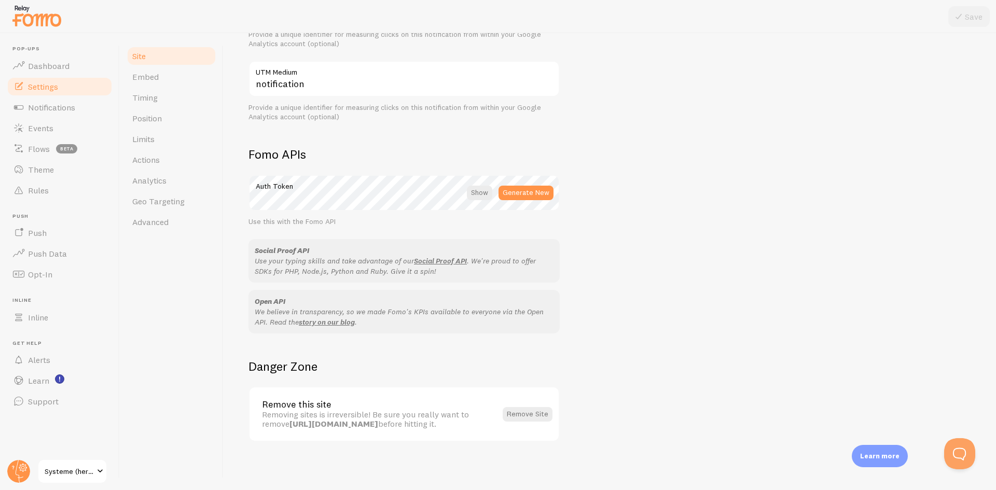
scroll to position [499, 0]
click at [482, 184] on div at bounding box center [479, 191] width 25 height 15
click at [482, 184] on div at bounding box center [480, 191] width 23 height 15
click at [484, 184] on div at bounding box center [479, 191] width 25 height 15
click at [380, 189] on div "Auth Token Generate New" at bounding box center [403, 191] width 311 height 36
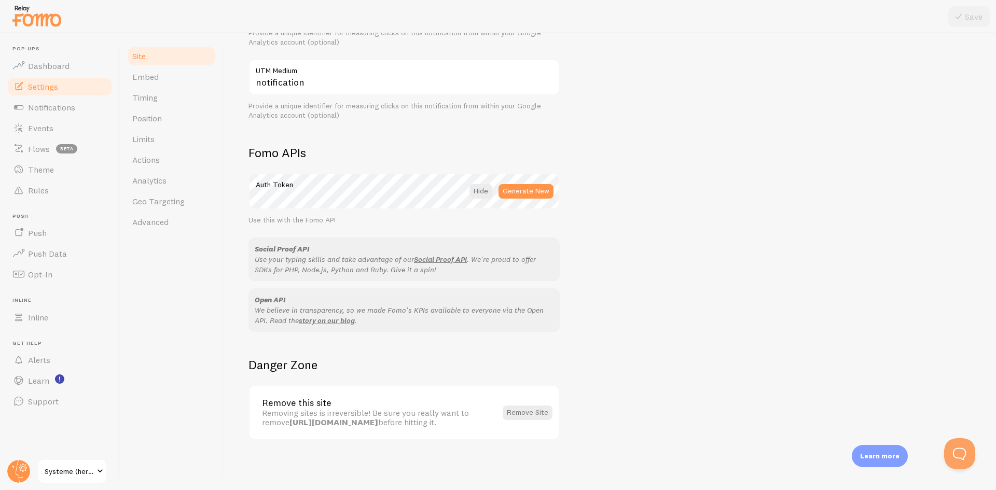
drag, startPoint x: 438, startPoint y: 179, endPoint x: 233, endPoint y: 189, distance: 205.1
click at [233, 189] on div "Site Settings Settings related to your website Systeme (herdreamacademy) Site T…" at bounding box center [610, 261] width 772 height 457
